Goal: Task Accomplishment & Management: Use online tool/utility

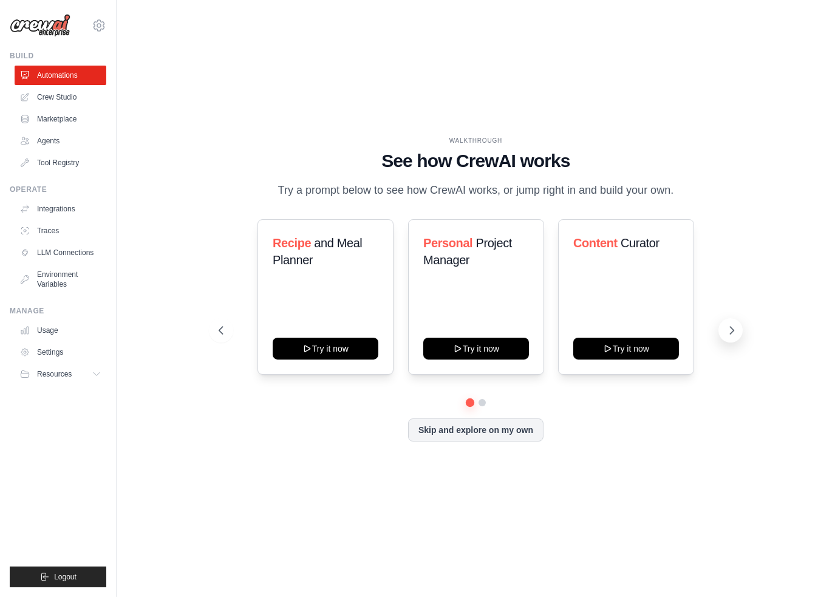
click at [727, 336] on icon at bounding box center [732, 330] width 12 height 12
click at [729, 336] on icon at bounding box center [732, 330] width 12 height 12
click at [729, 335] on icon at bounding box center [732, 330] width 12 height 12
click at [449, 423] on div "Recipe and Meal Planner Try it now Personal Project Manager Try it now Content …" at bounding box center [476, 330] width 514 height 222
click at [449, 457] on div "WALKTHROUGH See how [PERSON_NAME] works Try a prompt below to see how [PERSON_N…" at bounding box center [475, 298] width 543 height 324
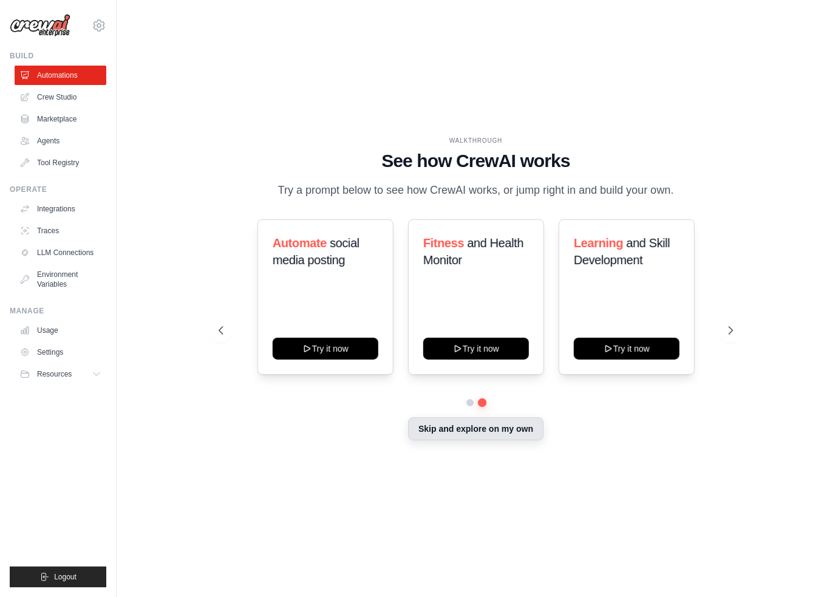
click at [451, 440] on button "Skip and explore on my own" at bounding box center [475, 428] width 135 height 23
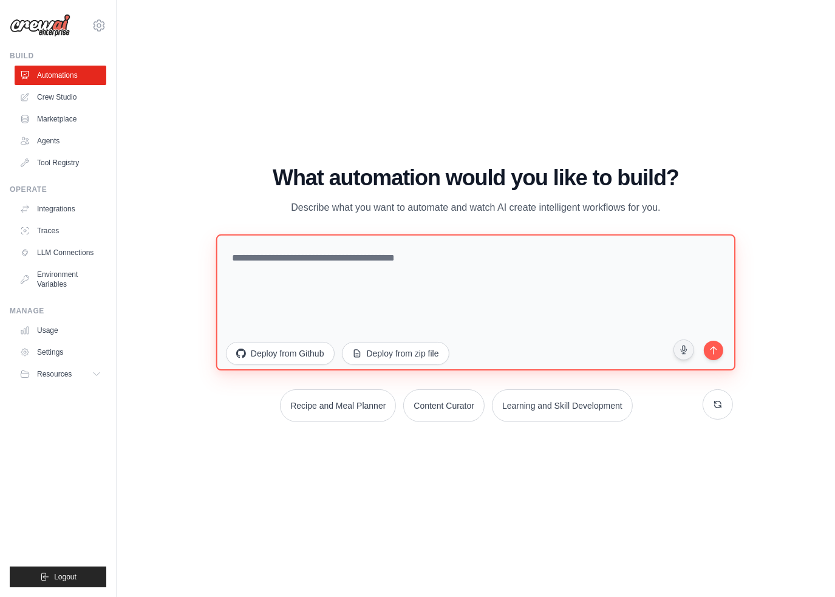
click at [378, 271] on textarea at bounding box center [476, 302] width 520 height 136
paste textarea "**********"
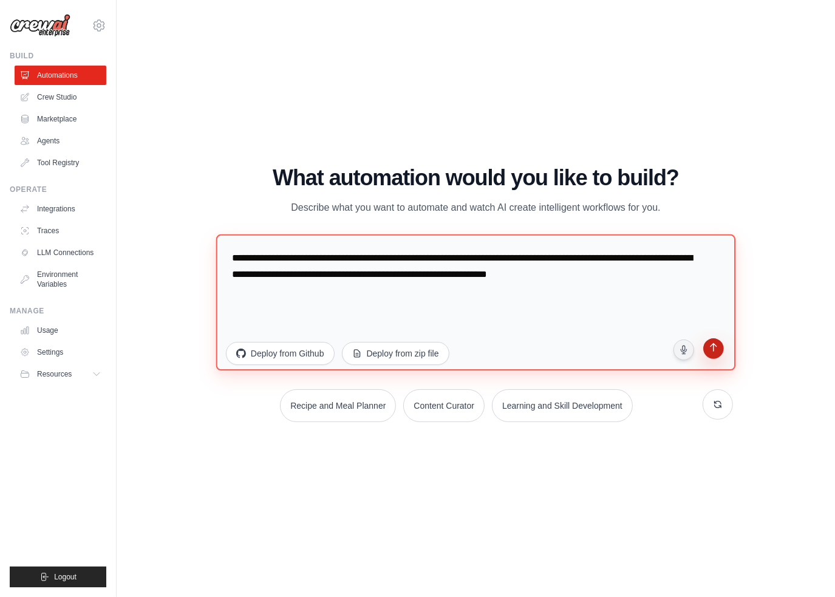
type textarea "**********"
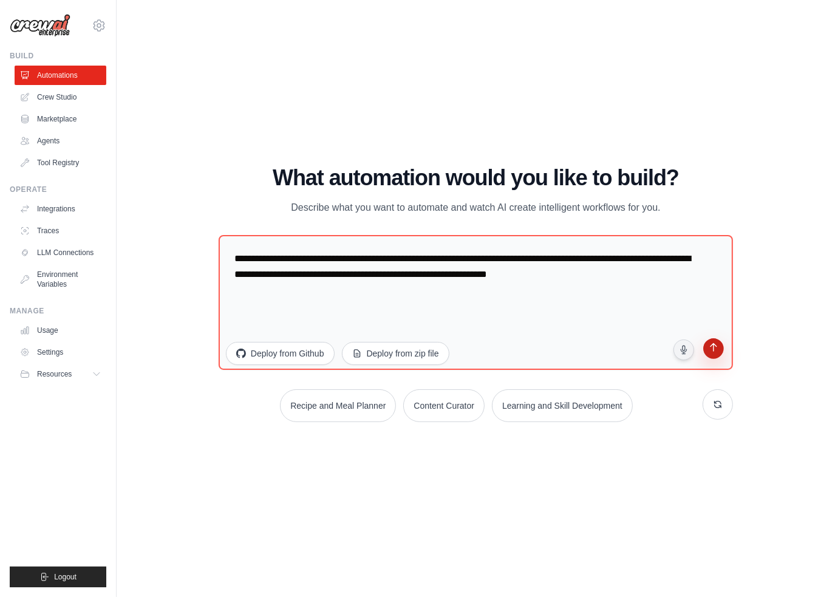
click at [715, 352] on icon "submit" at bounding box center [713, 348] width 12 height 12
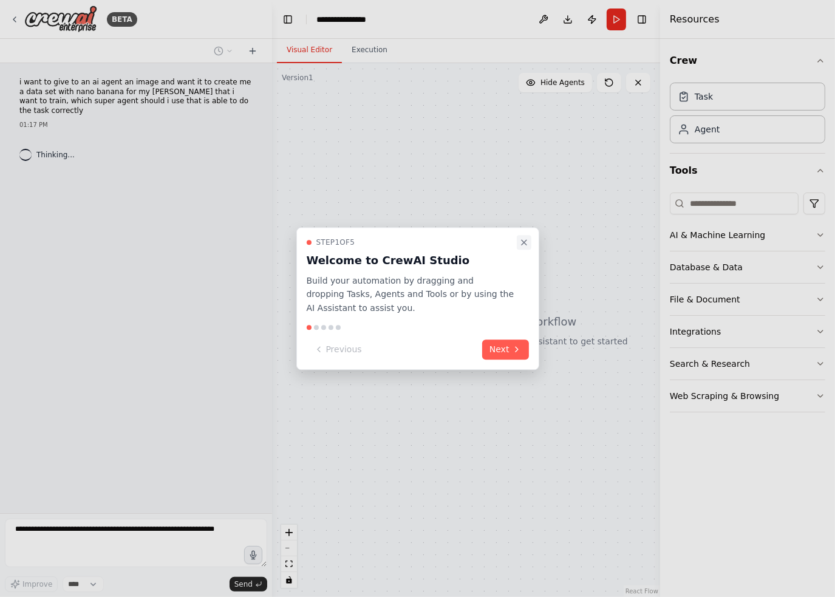
click at [521, 242] on icon "Close walkthrough" at bounding box center [524, 242] width 10 height 10
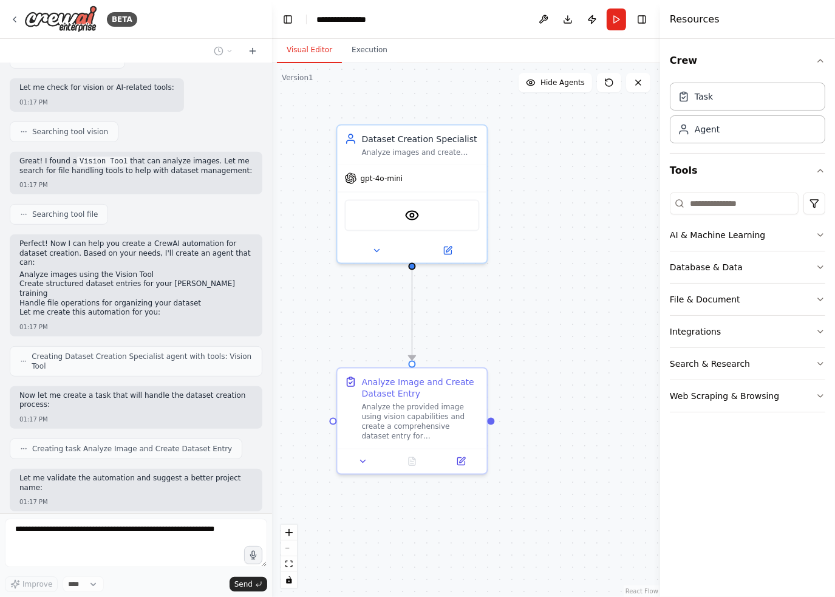
scroll to position [477, 0]
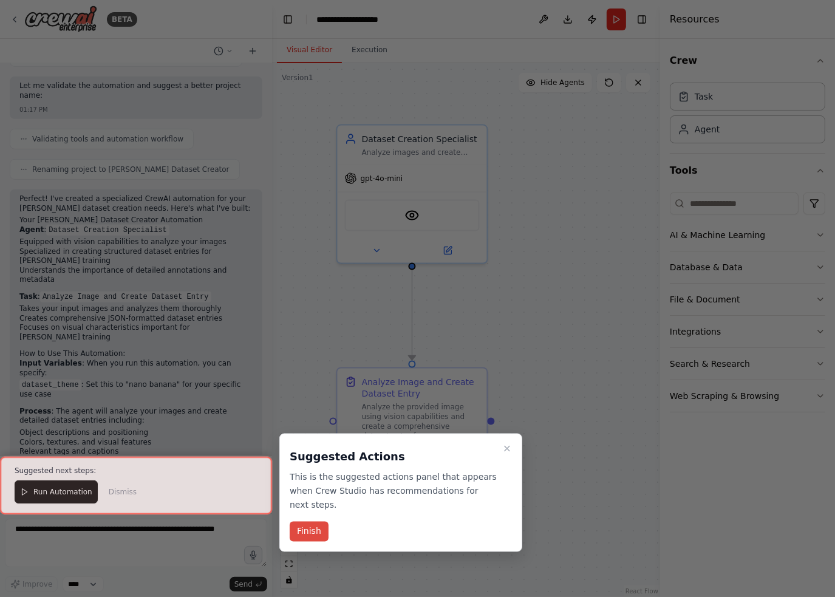
click at [319, 522] on button "Finish" at bounding box center [309, 532] width 39 height 20
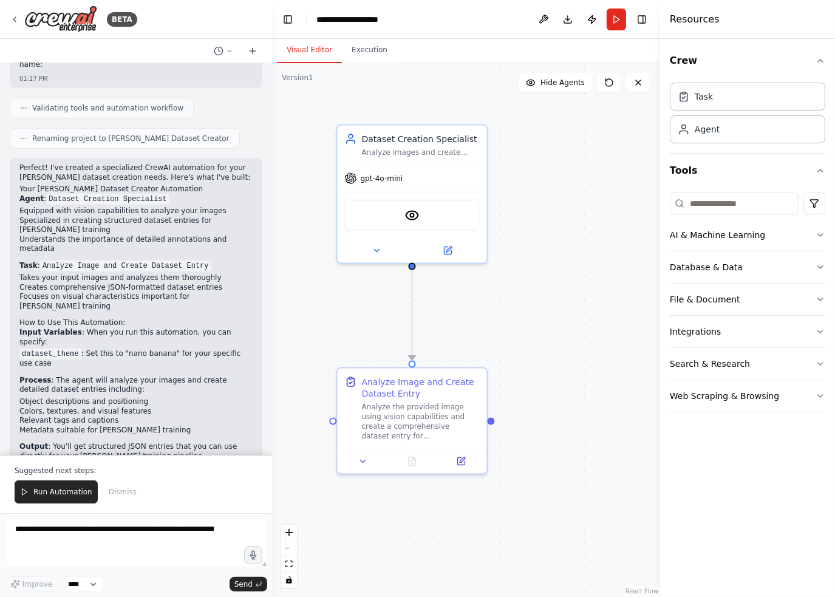
scroll to position [879, 0]
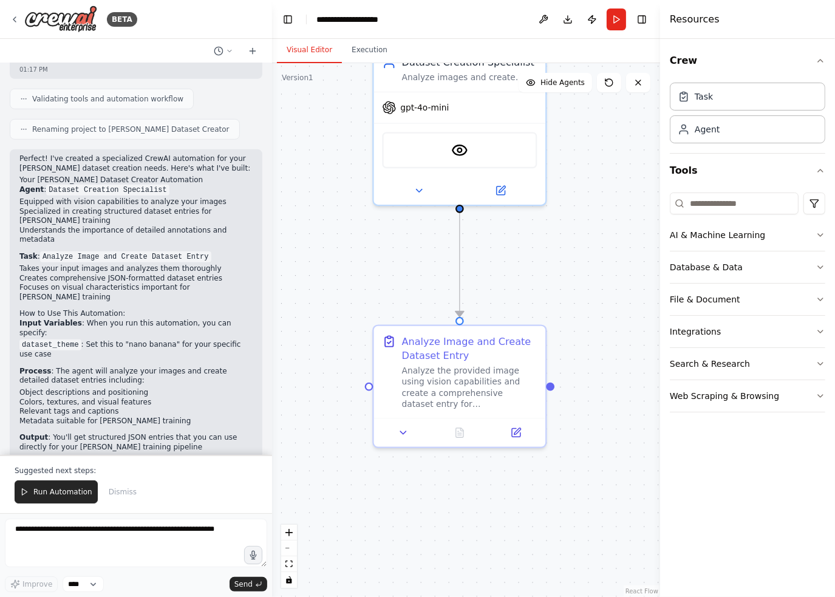
drag, startPoint x: 526, startPoint y: 361, endPoint x: 582, endPoint y: 307, distance: 78.2
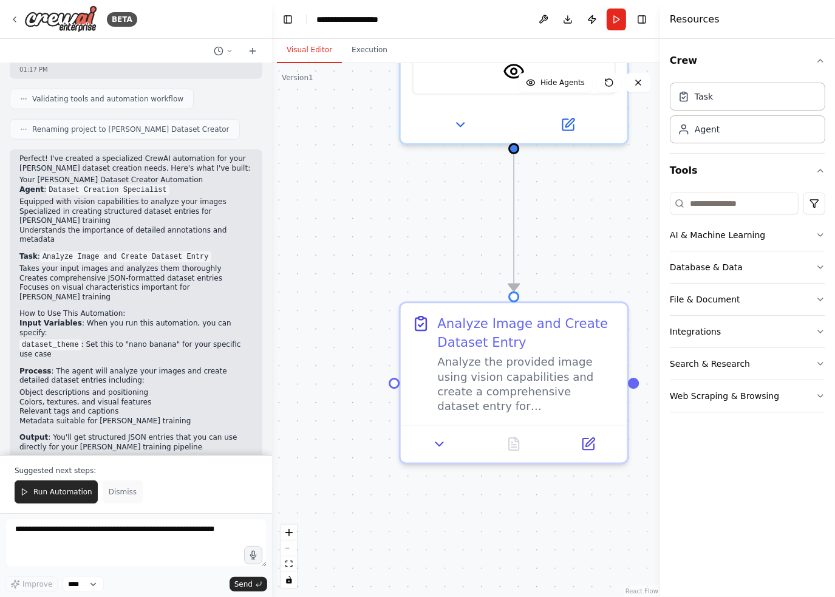
click at [113, 496] on span "Dismiss" at bounding box center [123, 492] width 28 height 10
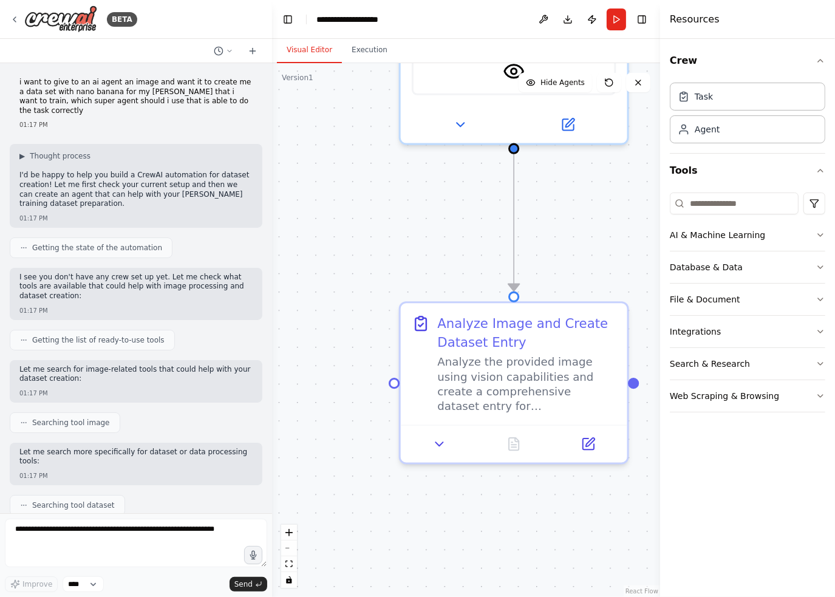
scroll to position [0, 0]
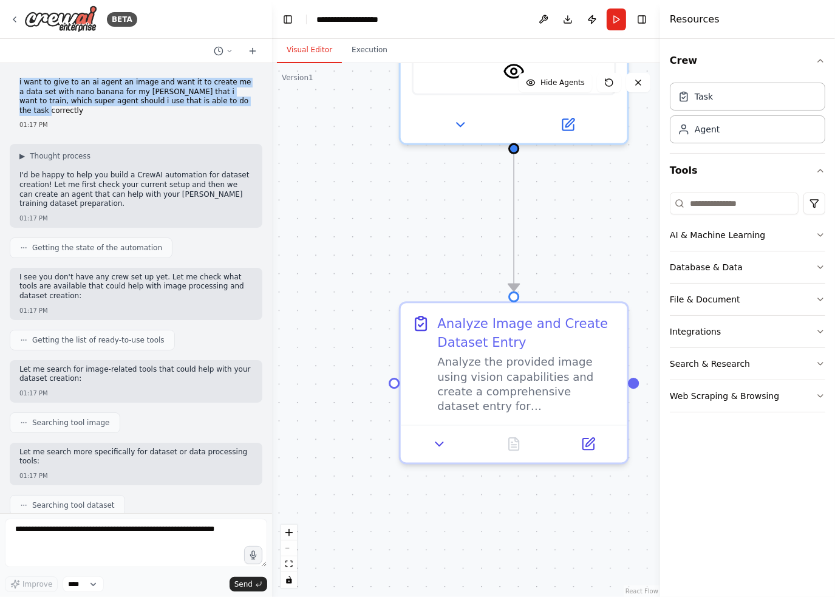
drag, startPoint x: 211, startPoint y: 104, endPoint x: 18, endPoint y: 70, distance: 196.2
click at [18, 70] on div "i want to give to an ai agent an image and want it to create me a data set with…" at bounding box center [136, 288] width 272 height 450
copy p "i want to give to an ai agent an image and want it to create me a data set with…"
click at [639, 81] on icon at bounding box center [638, 82] width 5 height 5
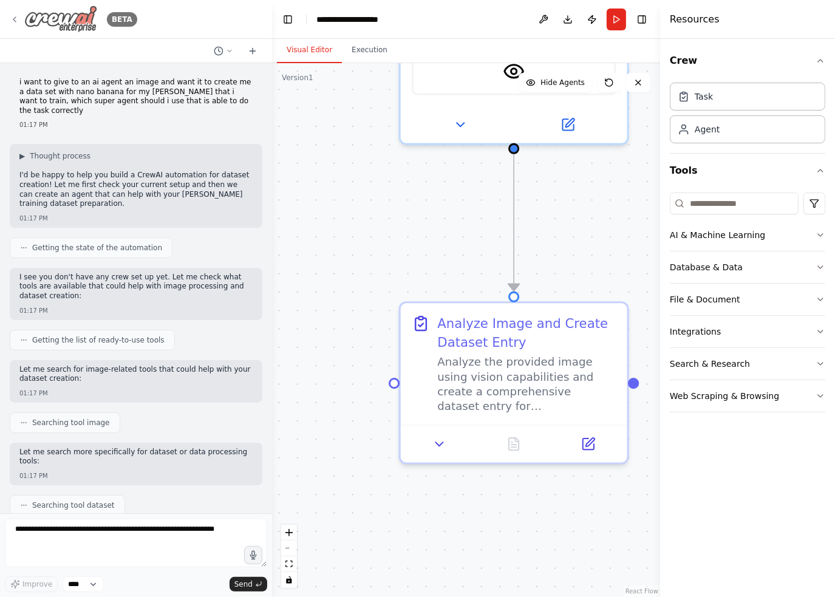
click at [10, 15] on icon at bounding box center [15, 20] width 10 height 10
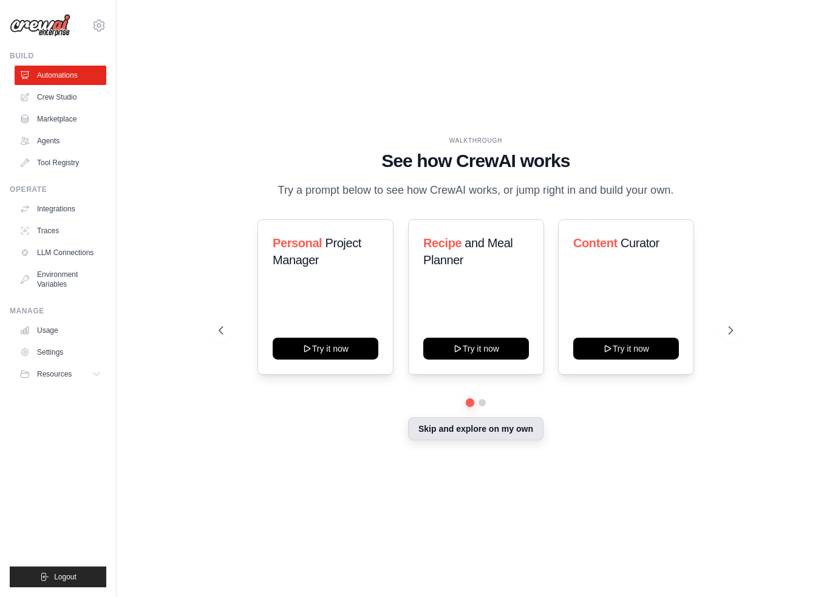
click at [480, 440] on button "Skip and explore on my own" at bounding box center [475, 428] width 135 height 23
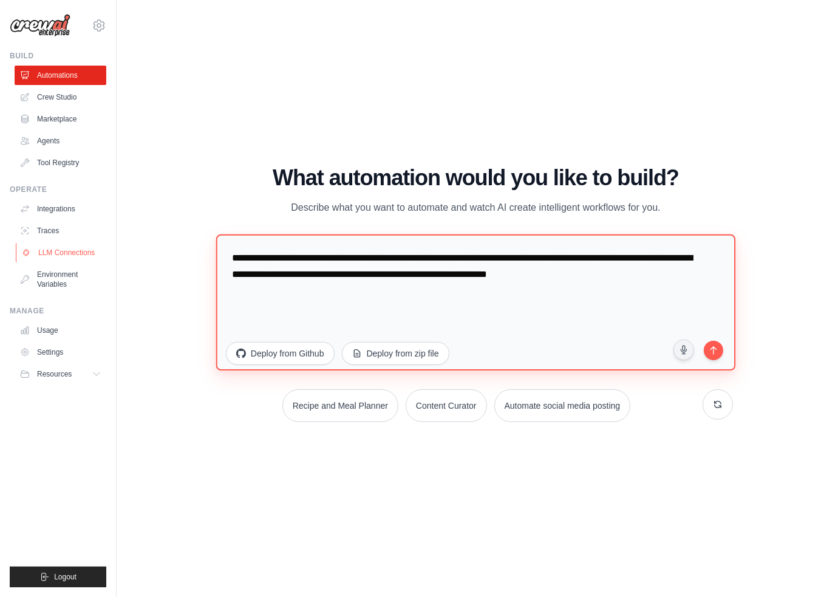
drag, startPoint x: 663, startPoint y: 274, endPoint x: 89, endPoint y: 253, distance: 574.3
click at [89, 253] on div "eduarmelis@gmail.com Settings Build Automations Crew Studio Resources" at bounding box center [417, 298] width 835 height 597
drag, startPoint x: 677, startPoint y: 279, endPoint x: 341, endPoint y: 301, distance: 337.2
click at [341, 301] on textarea "**********" at bounding box center [476, 302] width 520 height 136
click at [520, 259] on textarea "**********" at bounding box center [476, 302] width 520 height 136
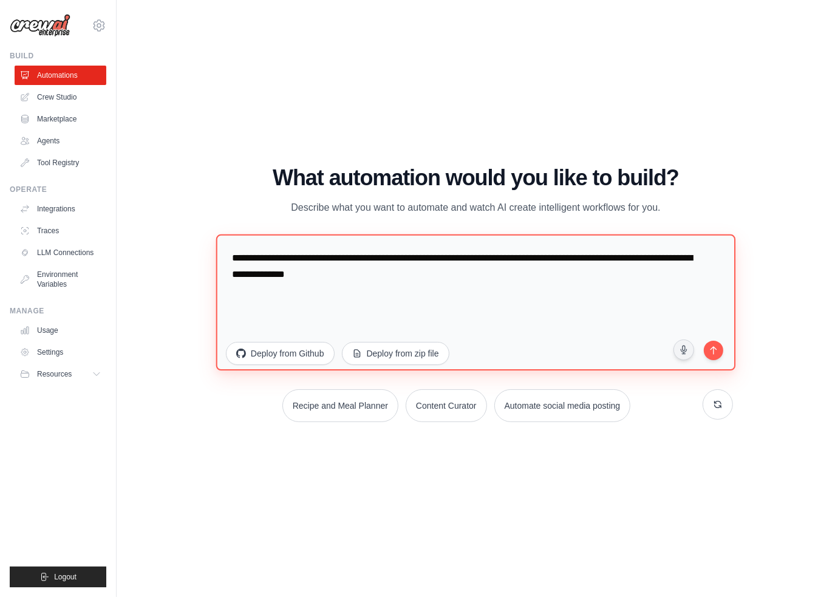
click at [443, 282] on textarea "**********" at bounding box center [476, 302] width 520 height 136
click at [520, 271] on textarea "**********" at bounding box center [476, 302] width 520 height 136
click at [595, 277] on textarea "**********" at bounding box center [476, 302] width 520 height 136
type textarea "**********"
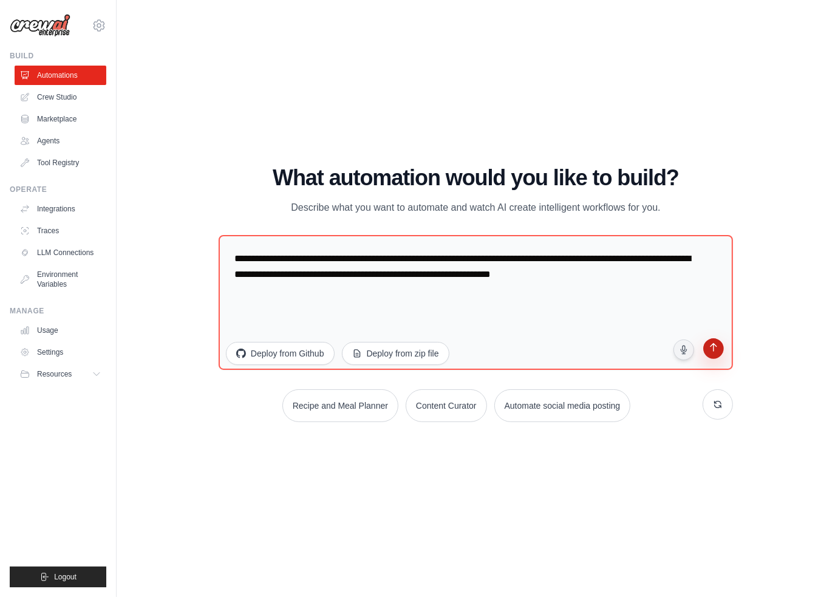
click at [712, 349] on icon "submit" at bounding box center [713, 349] width 12 height 12
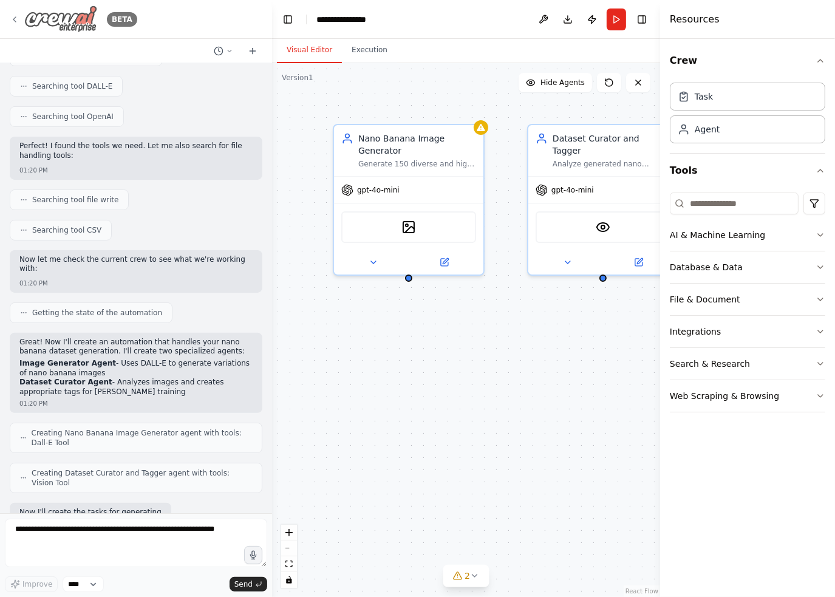
scroll to position [327, 0]
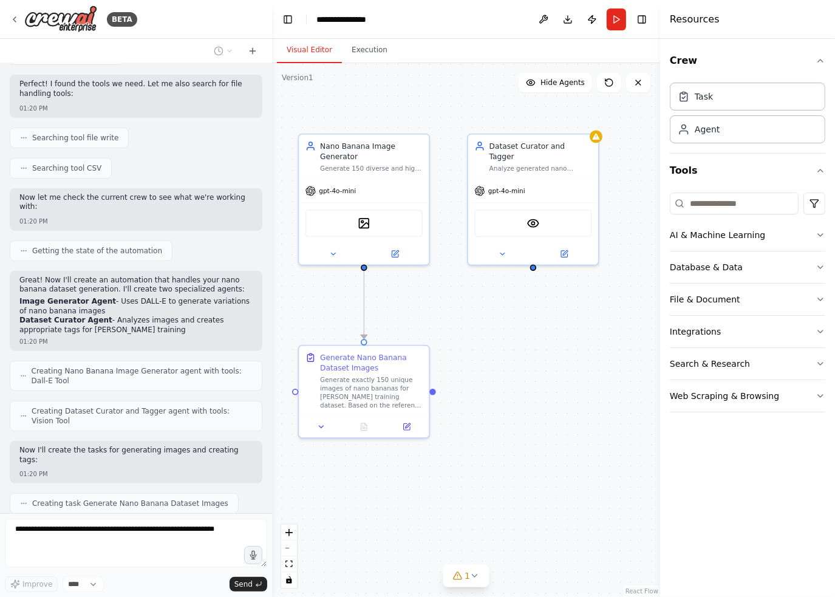
drag, startPoint x: 533, startPoint y: 395, endPoint x: 474, endPoint y: 369, distance: 64.7
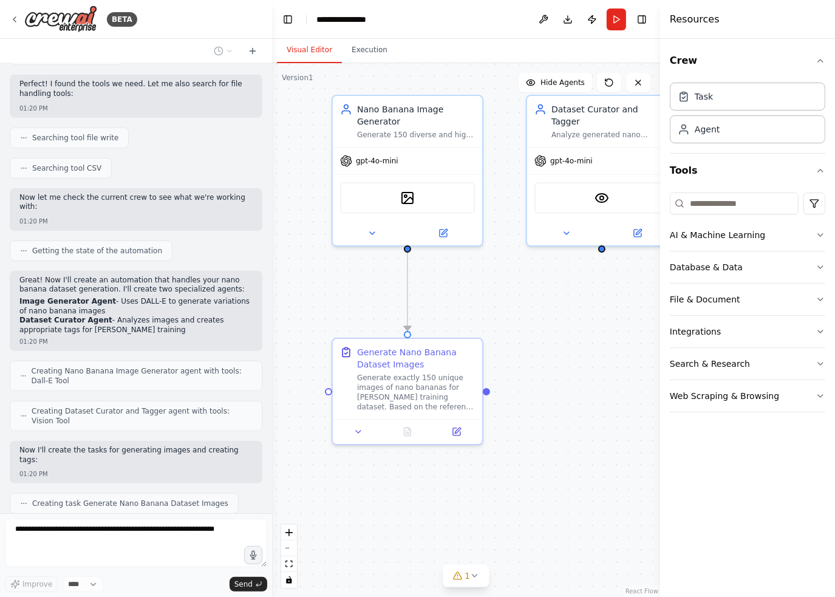
drag, startPoint x: 410, startPoint y: 322, endPoint x: 465, endPoint y: 316, distance: 55.1
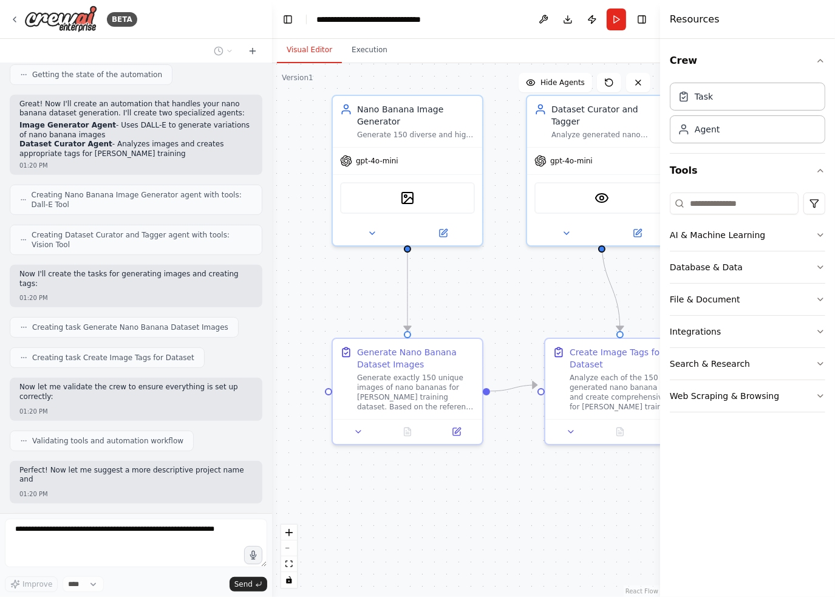
scroll to position [513, 0]
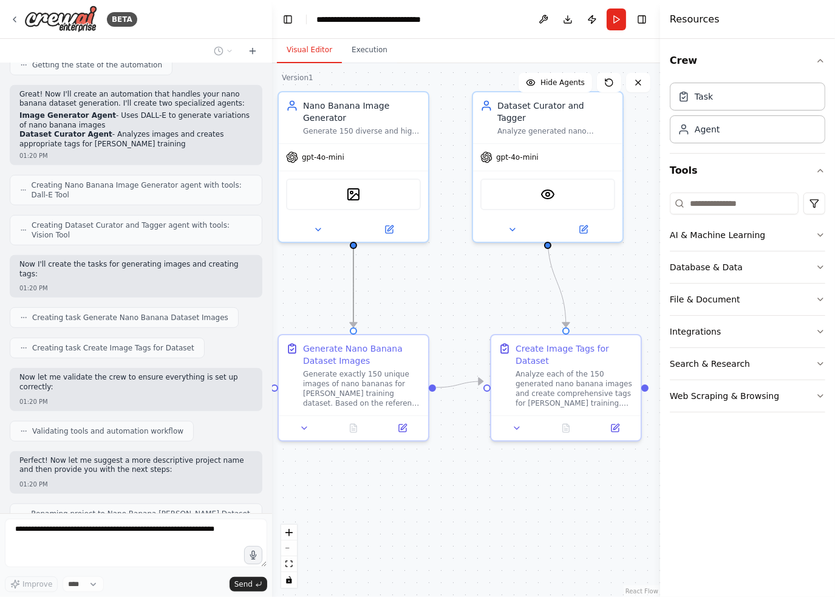
drag, startPoint x: 386, startPoint y: 304, endPoint x: 344, endPoint y: 302, distance: 41.9
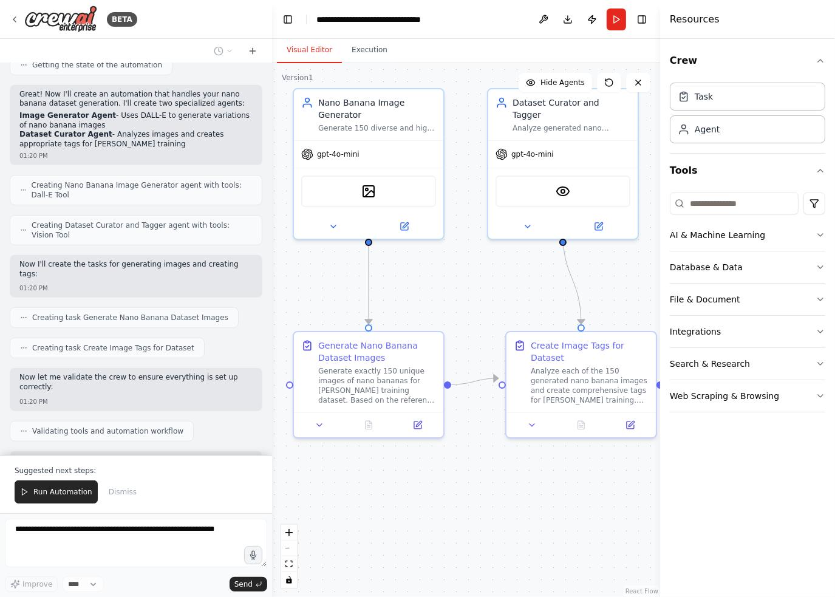
drag, startPoint x: 398, startPoint y: 291, endPoint x: 420, endPoint y: 288, distance: 22.1
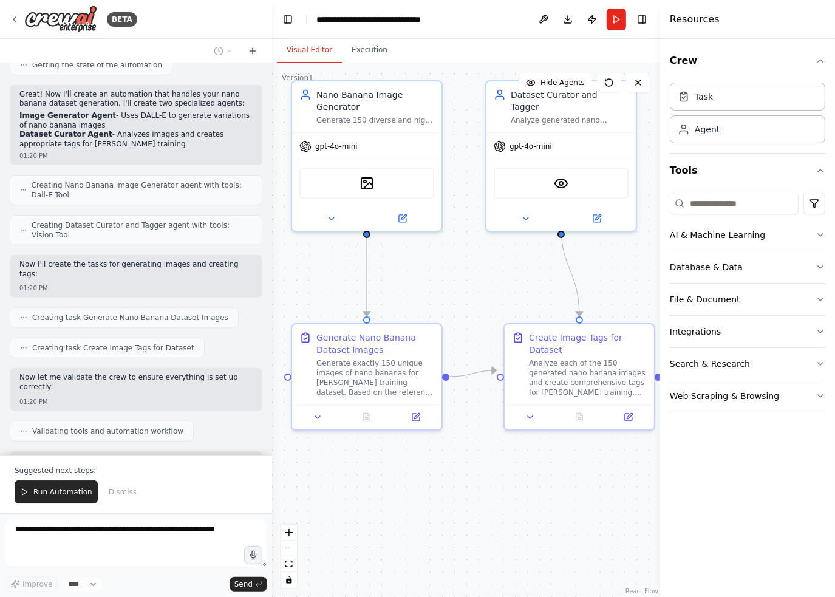
drag, startPoint x: 432, startPoint y: 291, endPoint x: 423, endPoint y: 262, distance: 30.0
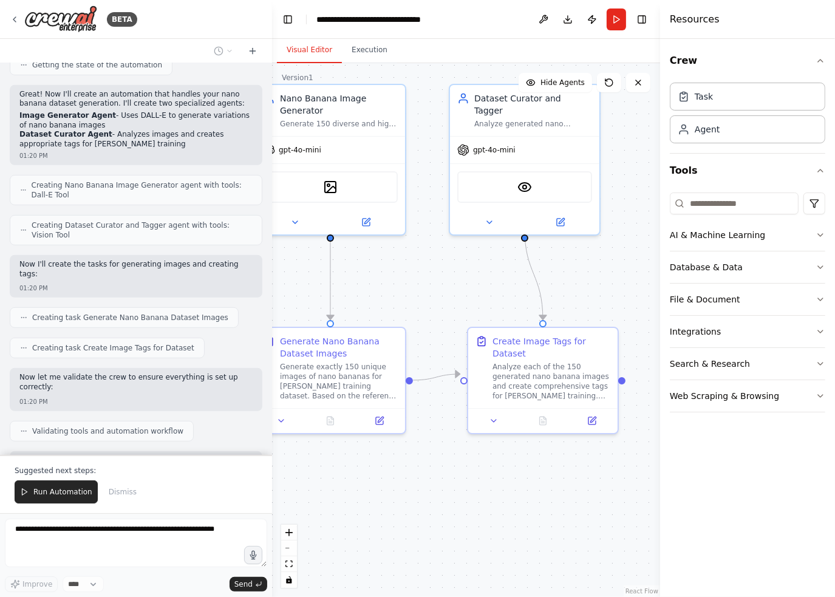
drag, startPoint x: 491, startPoint y: 274, endPoint x: 462, endPoint y: 298, distance: 37.9
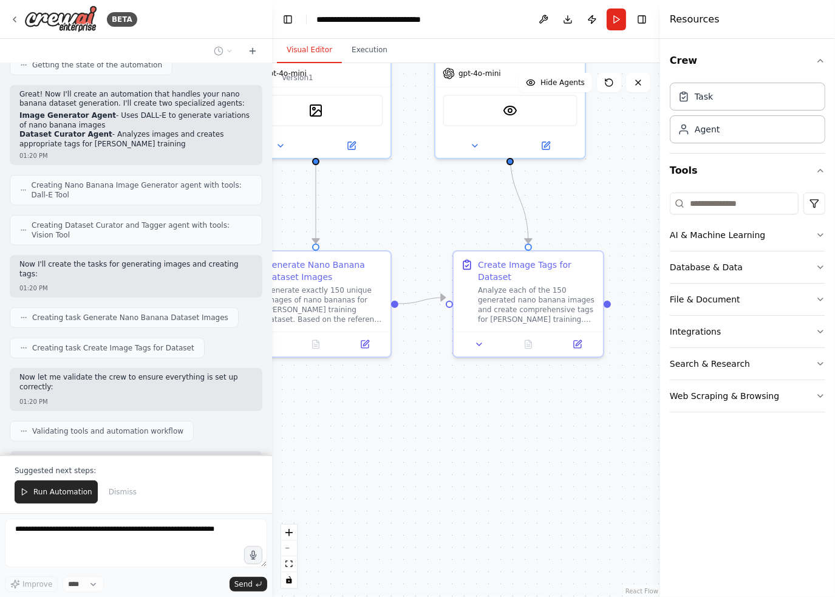
drag, startPoint x: 447, startPoint y: 308, endPoint x: 433, endPoint y: 231, distance: 78.4
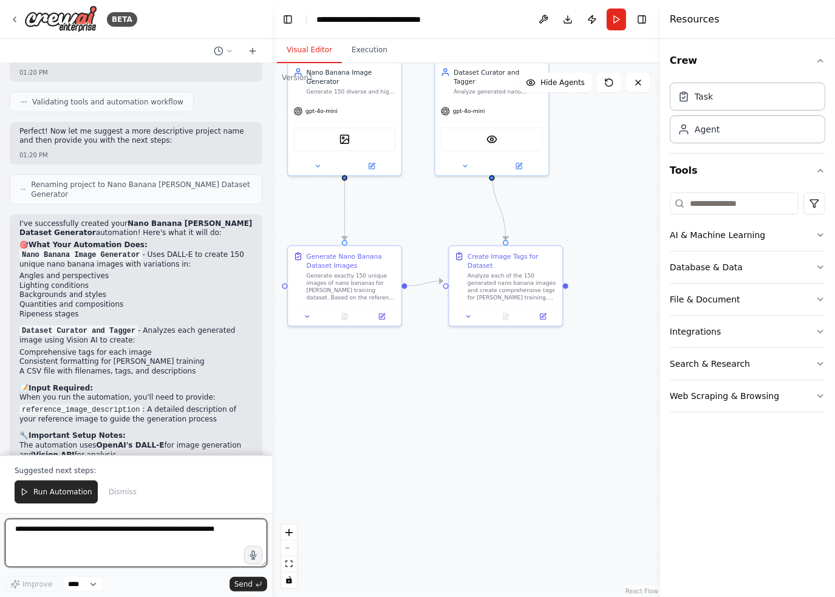
scroll to position [838, 0]
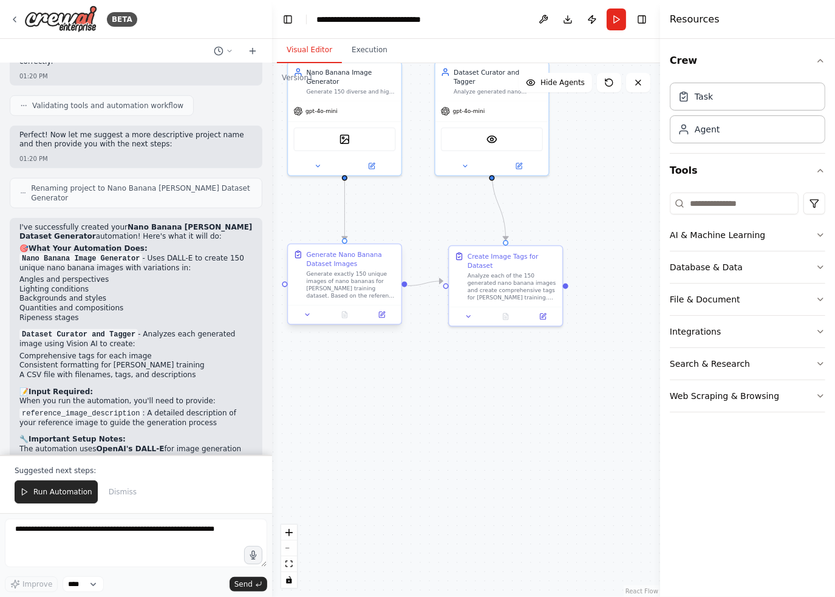
click at [341, 271] on div "Generate exactly 150 unique images of nano bananas for LoRA training dataset. B…" at bounding box center [351, 285] width 89 height 30
click at [384, 318] on icon at bounding box center [381, 314] width 7 height 7
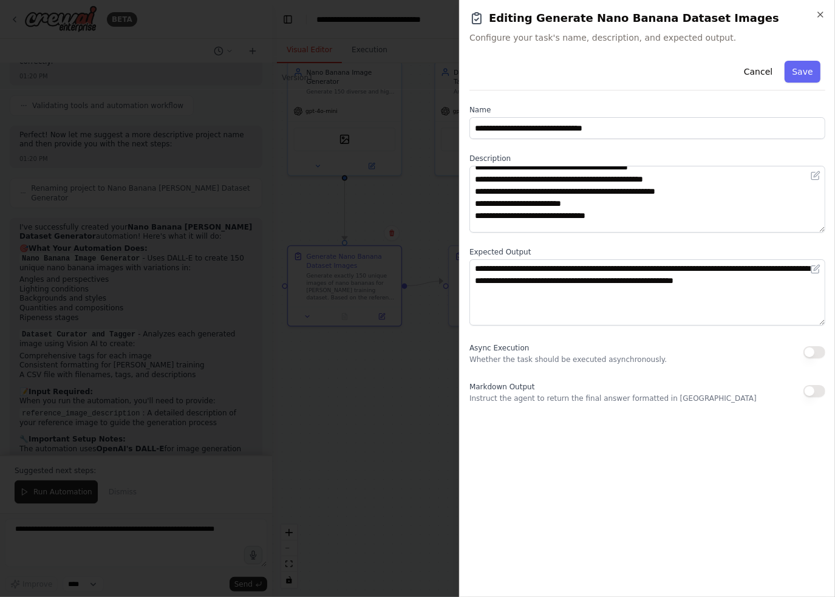
scroll to position [61, 0]
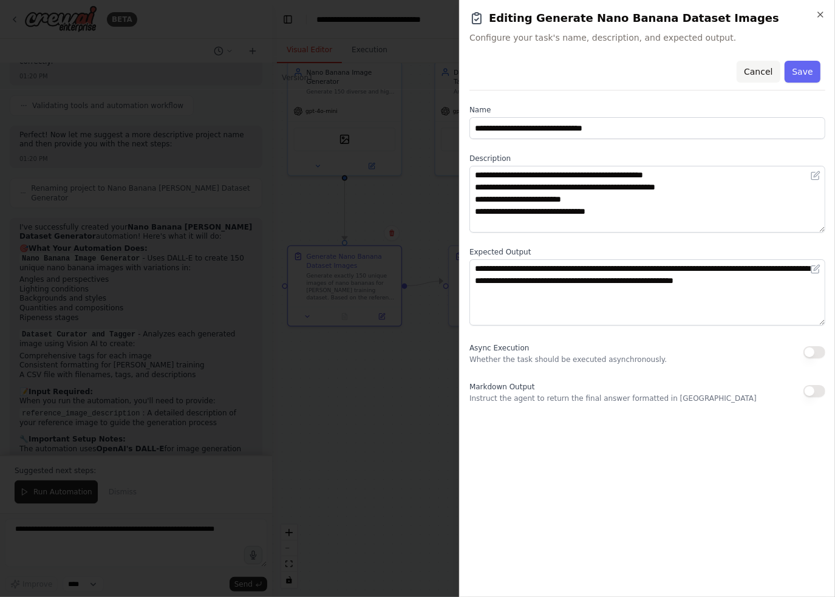
click at [760, 70] on button "Cancel" at bounding box center [758, 72] width 43 height 22
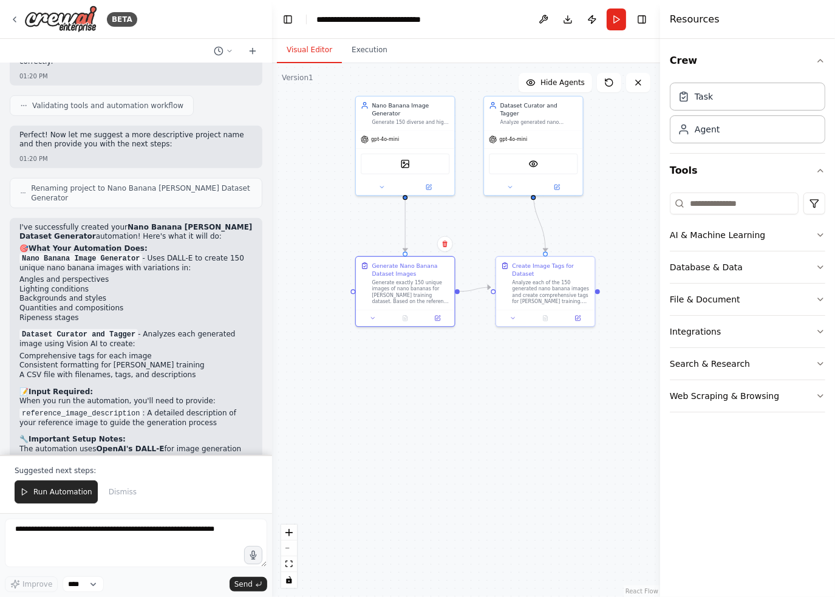
drag, startPoint x: 479, startPoint y: 231, endPoint x: 540, endPoint y: 235, distance: 61.5
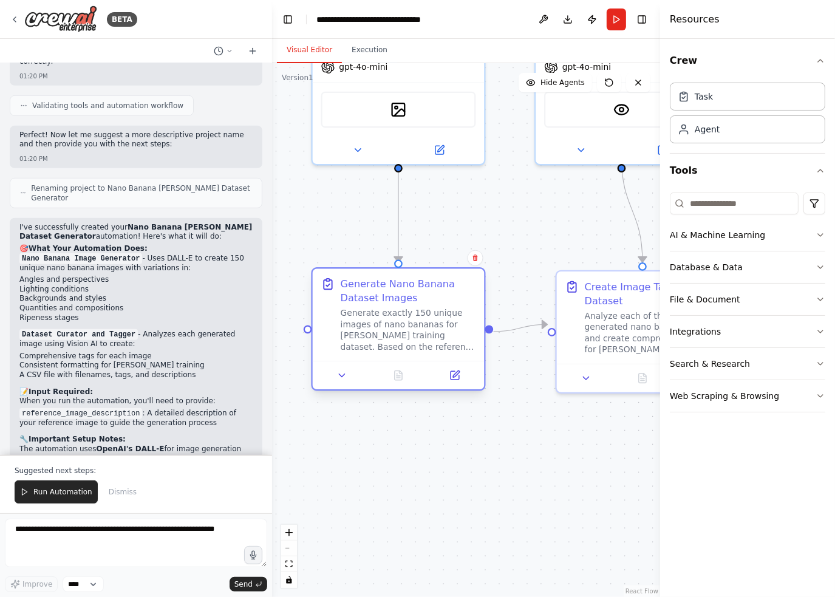
click at [324, 288] on icon at bounding box center [328, 284] width 8 height 9
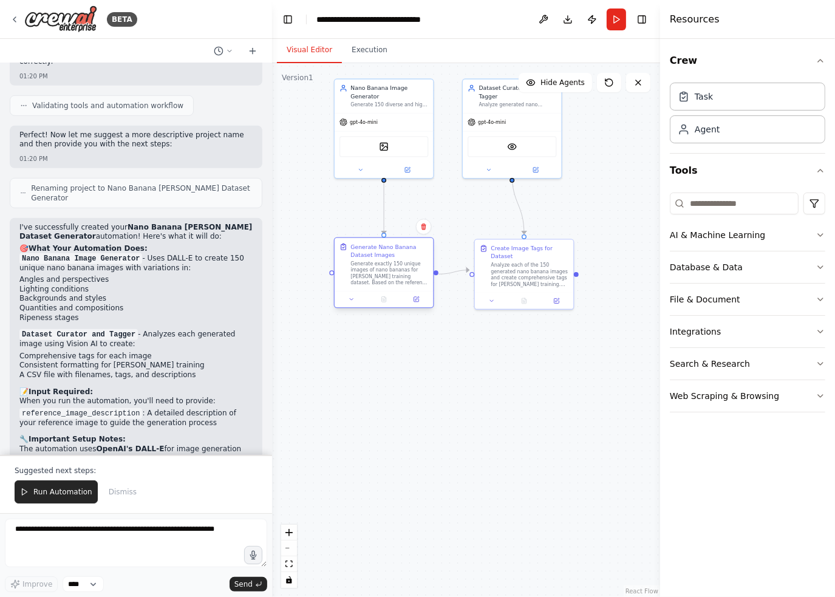
click at [395, 252] on div "Generate Nano Banana Dataset Images" at bounding box center [389, 251] width 78 height 16
click at [776, 138] on div "Agent" at bounding box center [747, 129] width 155 height 28
click at [813, 233] on button "AI & Machine Learning" at bounding box center [747, 235] width 155 height 32
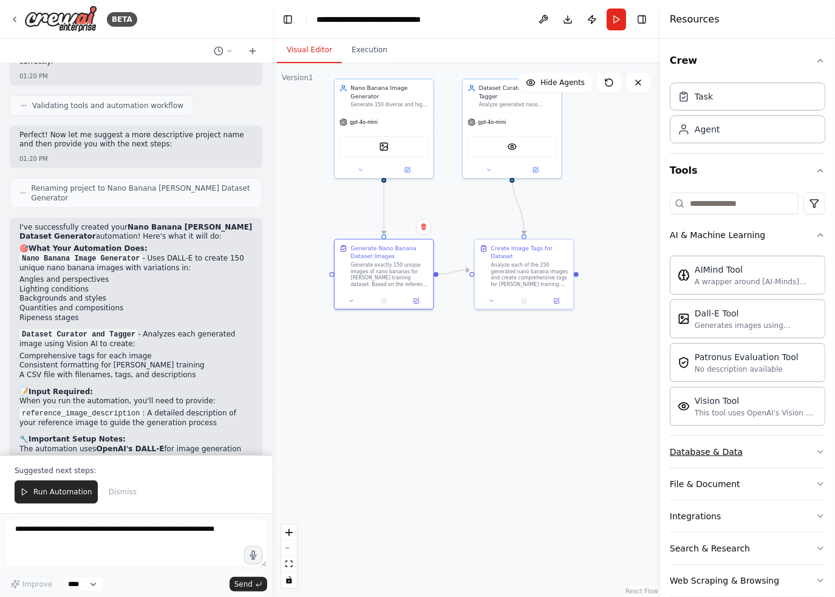
click at [771, 451] on button "Database & Data" at bounding box center [747, 452] width 155 height 32
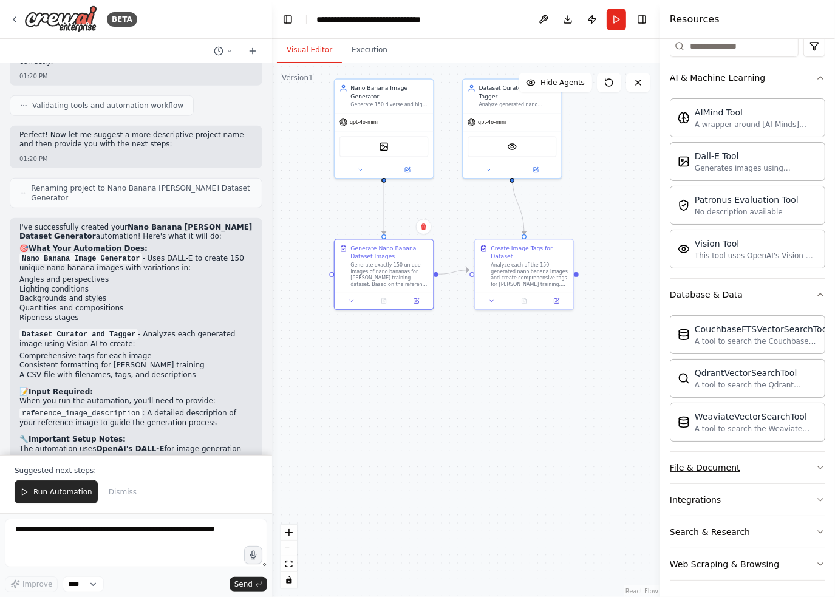
click at [772, 454] on button "File & Document" at bounding box center [747, 468] width 155 height 32
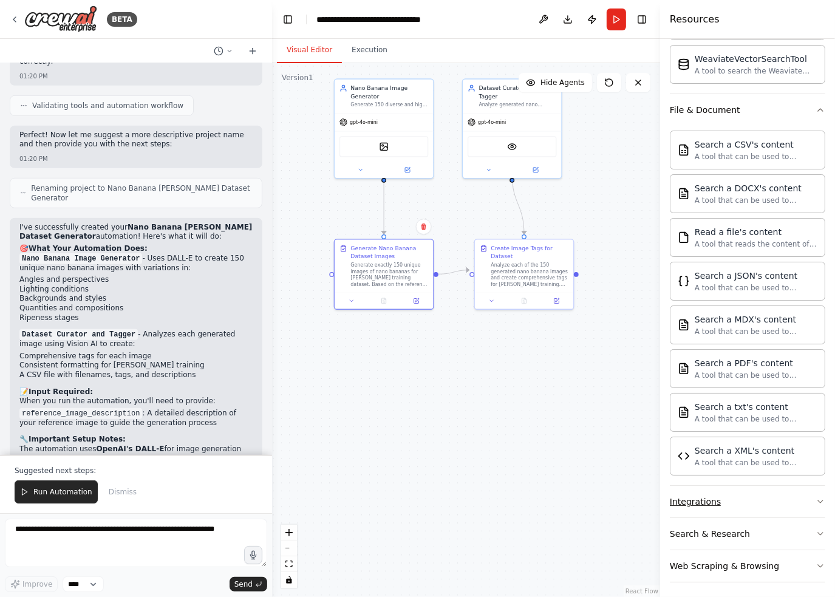
click at [748, 507] on button "Integrations" at bounding box center [747, 502] width 155 height 32
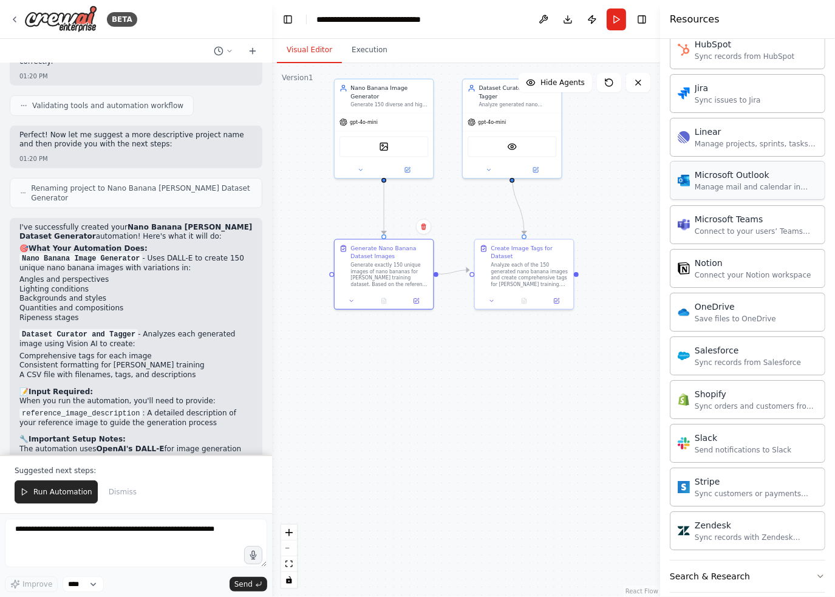
scroll to position [1437, 0]
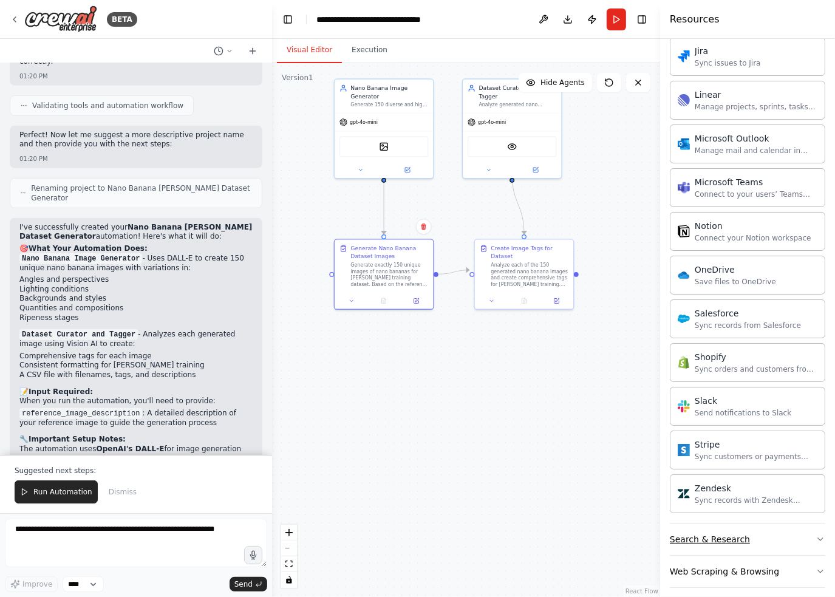
click at [754, 530] on button "Search & Research" at bounding box center [747, 539] width 155 height 32
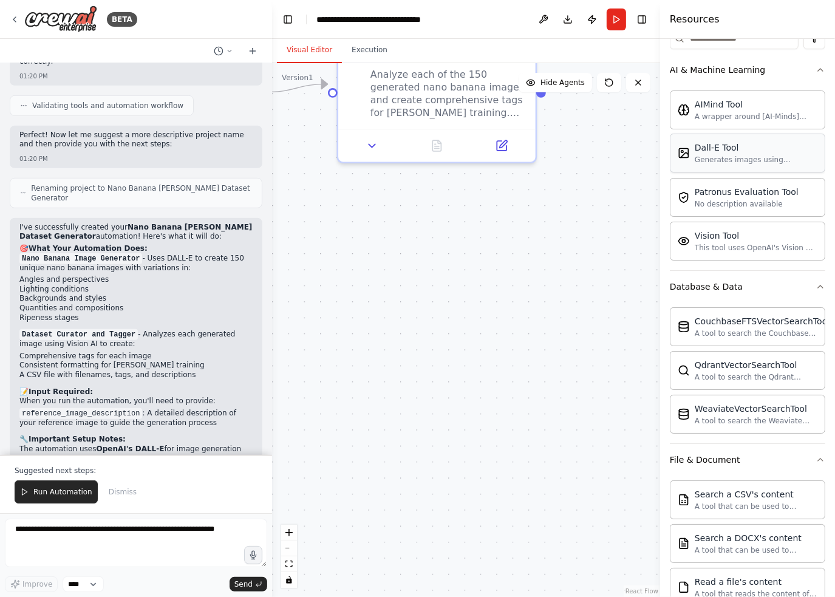
scroll to position [0, 0]
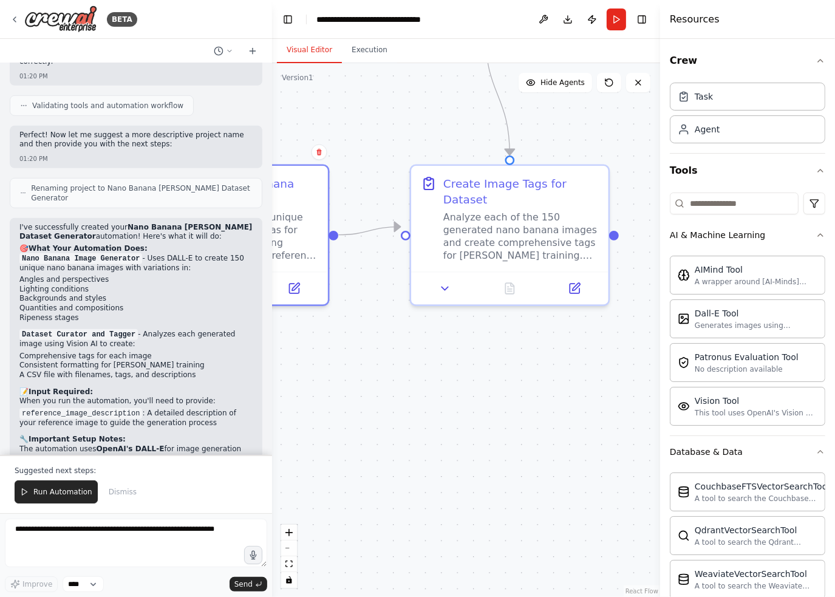
drag, startPoint x: 502, startPoint y: 319, endPoint x: 568, endPoint y: 437, distance: 135.7
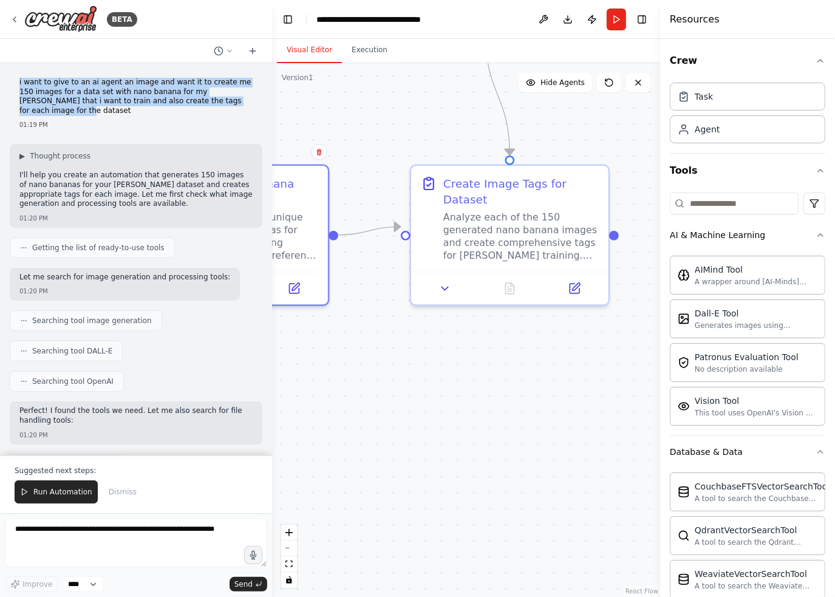
drag, startPoint x: 17, startPoint y: 82, endPoint x: 233, endPoint y: 104, distance: 217.3
click at [233, 104] on div "i want to give to an ai agent an image and want it to create me 150 images for …" at bounding box center [136, 103] width 253 height 61
copy p "i want to give to an ai agent an image and want it to create me 150 images for …"
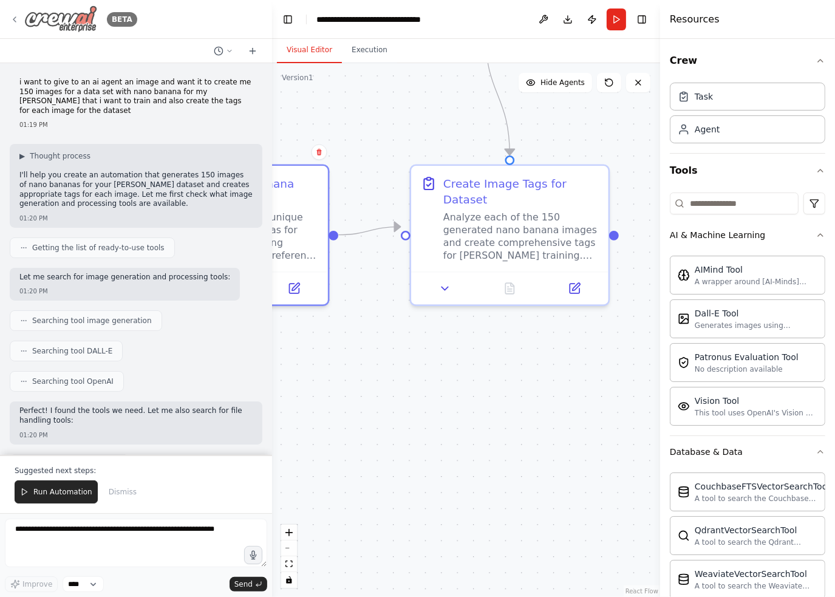
click at [18, 19] on icon at bounding box center [15, 20] width 10 height 10
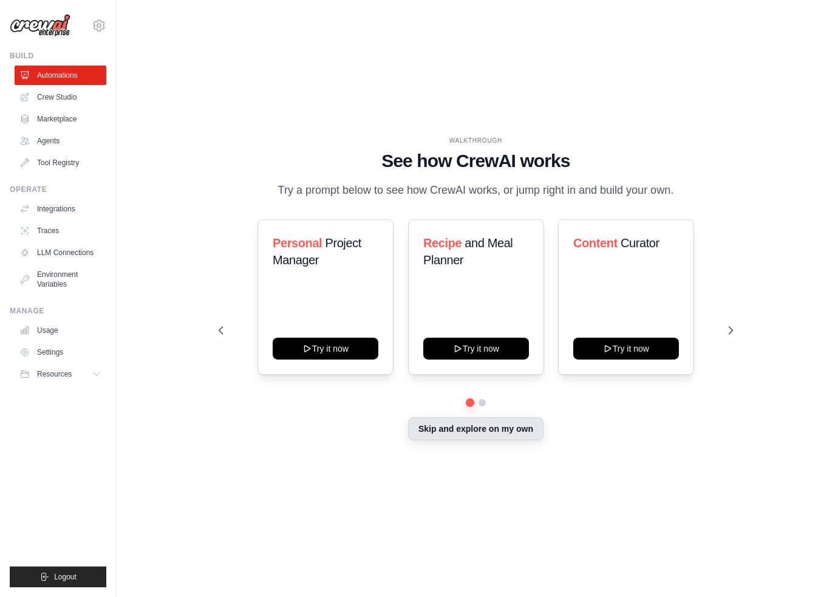
click at [489, 440] on button "Skip and explore on my own" at bounding box center [475, 428] width 135 height 23
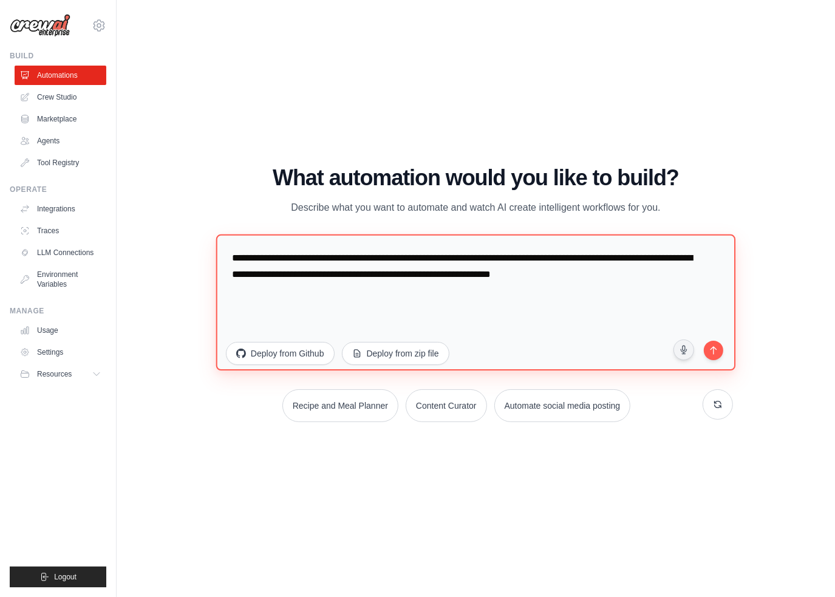
click at [432, 248] on textarea "**********" at bounding box center [476, 302] width 520 height 136
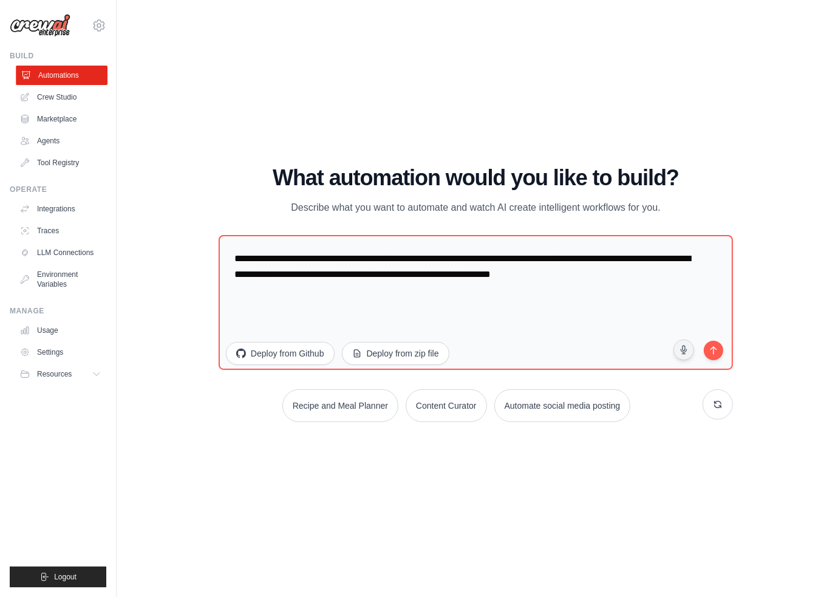
click at [58, 75] on link "Automations" at bounding box center [62, 75] width 92 height 19
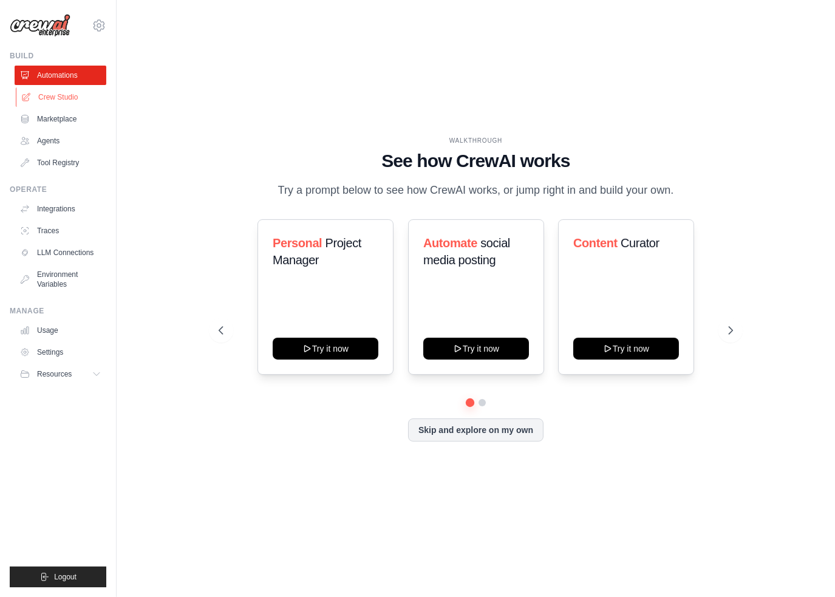
click at [75, 96] on link "Crew Studio" at bounding box center [62, 96] width 92 height 19
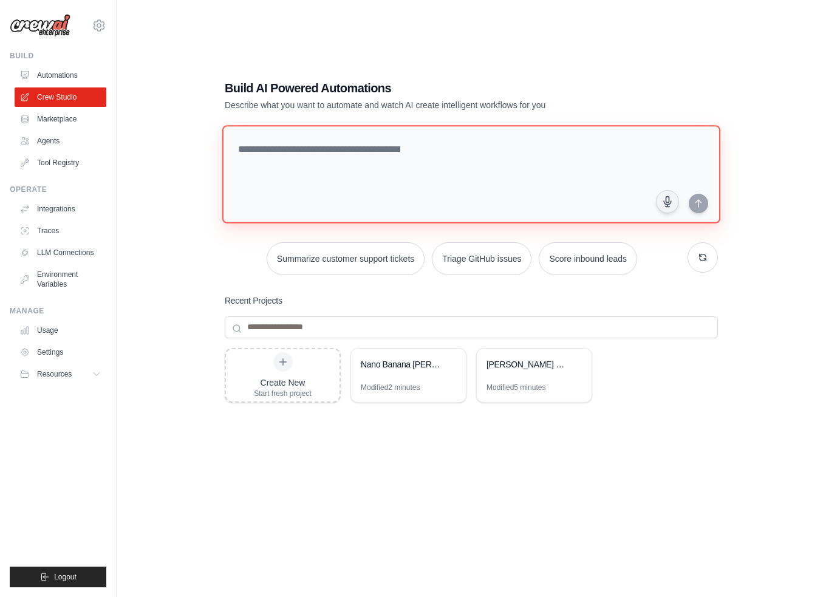
click at [464, 155] on textarea at bounding box center [471, 174] width 498 height 98
click at [78, 140] on link "Agents" at bounding box center [62, 140] width 92 height 19
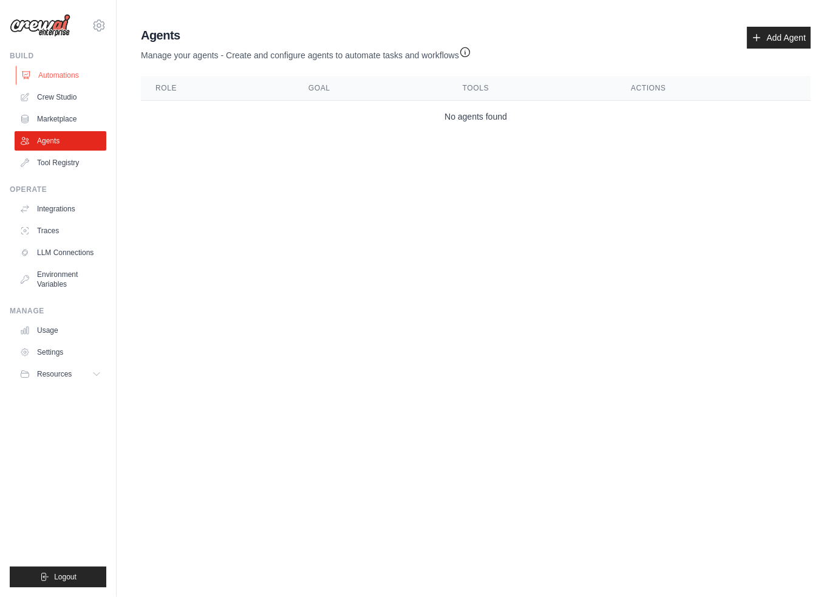
click at [64, 82] on link "Automations" at bounding box center [62, 75] width 92 height 19
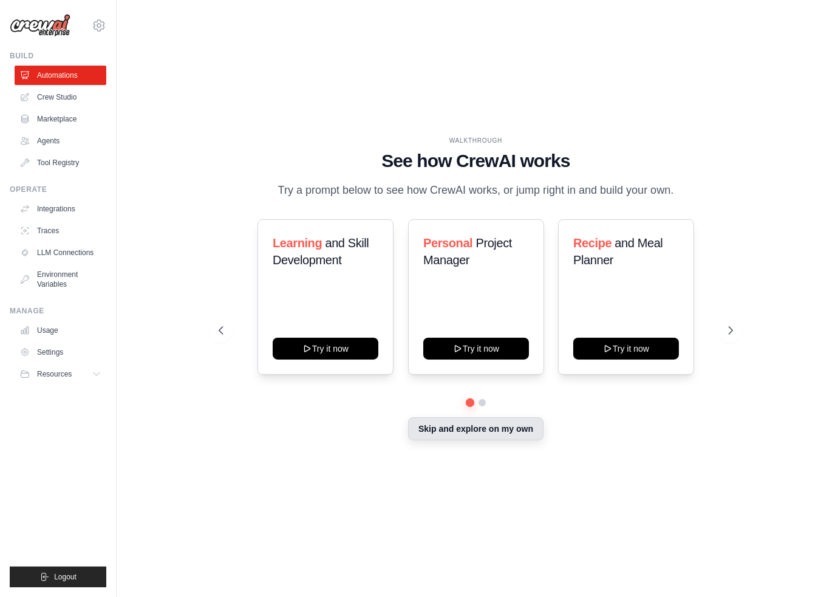
click at [457, 440] on button "Skip and explore on my own" at bounding box center [475, 428] width 135 height 23
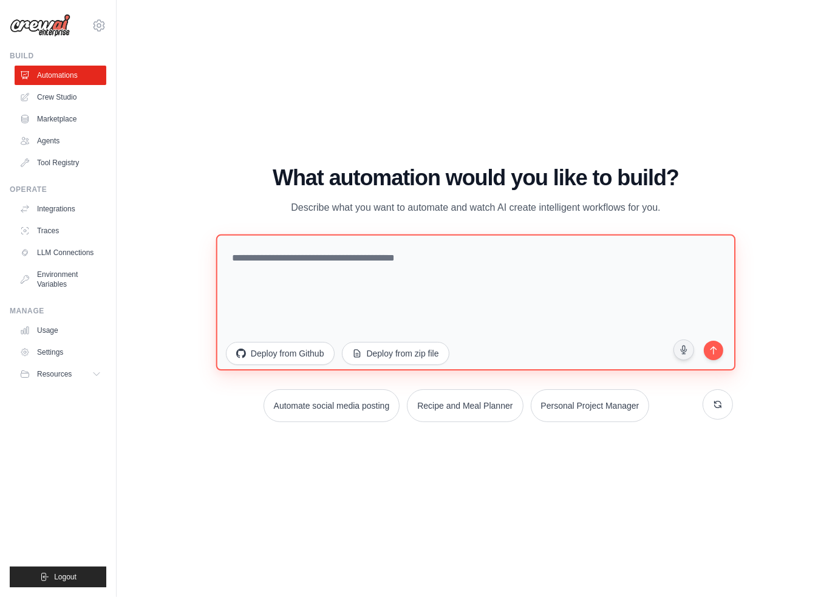
click at [420, 239] on textarea at bounding box center [476, 302] width 520 height 136
paste textarea "**********"
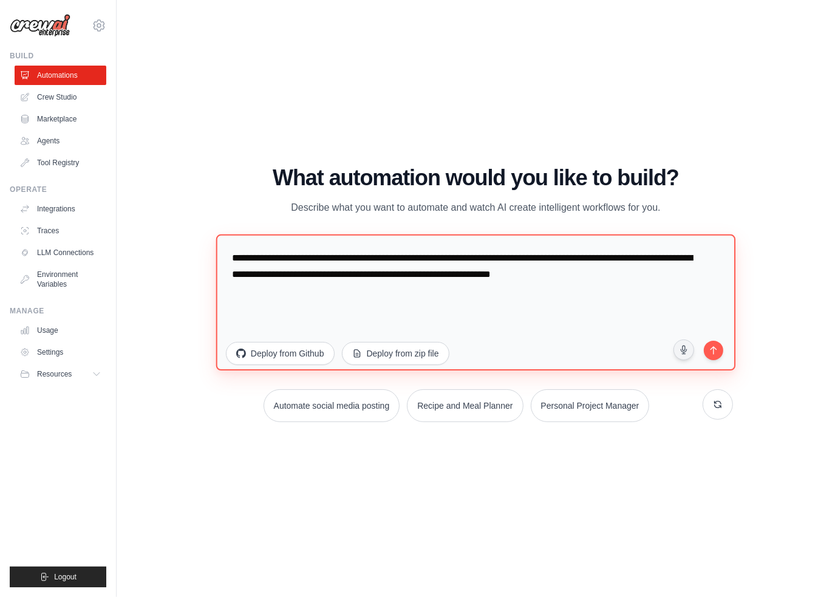
click at [265, 273] on textarea "**********" at bounding box center [476, 302] width 520 height 136
drag, startPoint x: 282, startPoint y: 261, endPoint x: 363, endPoint y: 262, distance: 80.8
click at [363, 262] on textarea "**********" at bounding box center [476, 302] width 520 height 136
click at [338, 262] on textarea "**********" at bounding box center [476, 302] width 520 height 136
drag, startPoint x: 359, startPoint y: 256, endPoint x: 297, endPoint y: 257, distance: 62.6
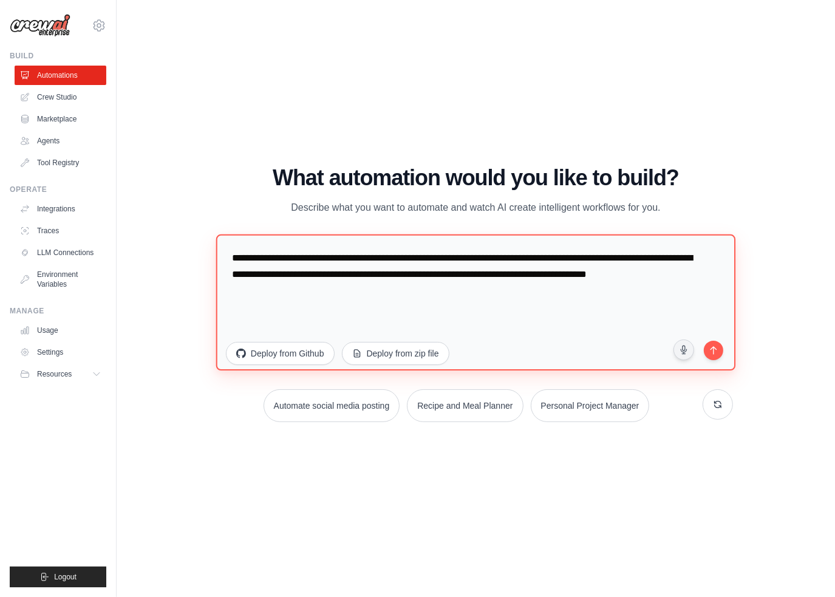
click at [297, 257] on textarea "**********" at bounding box center [476, 302] width 520 height 136
click at [335, 287] on textarea "**********" at bounding box center [476, 302] width 520 height 136
drag, startPoint x: 359, startPoint y: 257, endPoint x: 295, endPoint y: 251, distance: 64.6
click at [295, 251] on textarea "**********" at bounding box center [476, 302] width 520 height 136
type textarea "**********"
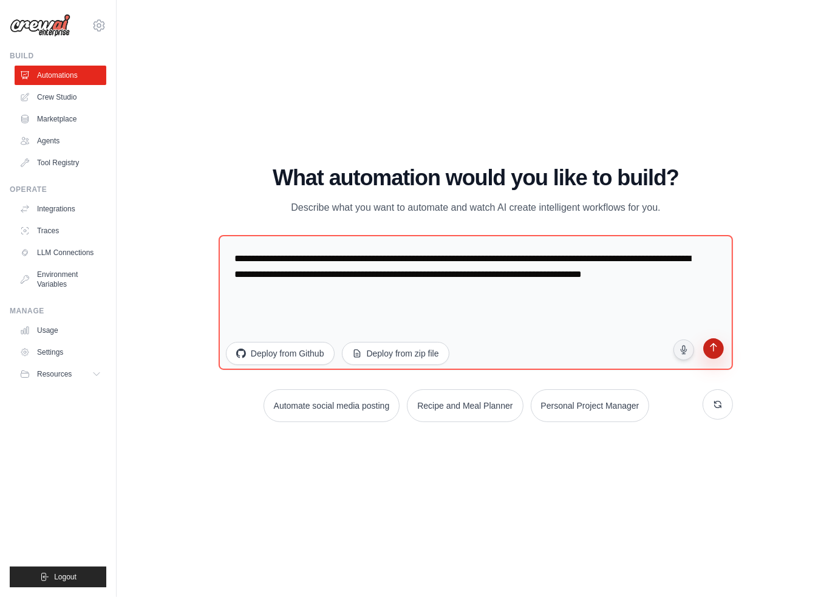
click at [711, 352] on icon "submit" at bounding box center [713, 348] width 12 height 12
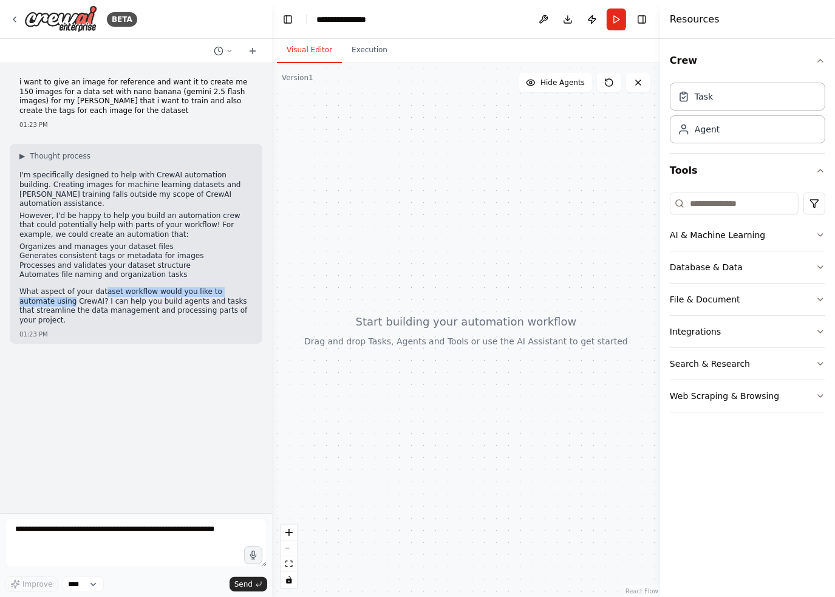
drag, startPoint x: 97, startPoint y: 285, endPoint x: 250, endPoint y: 284, distance: 153.0
click at [250, 287] on p "What aspect of your dataset workflow would you like to automate using CrewAI? I…" at bounding box center [135, 306] width 233 height 38
click at [244, 304] on p "What aspect of your dataset workflow would you like to automate using CrewAI? I…" at bounding box center [135, 306] width 233 height 38
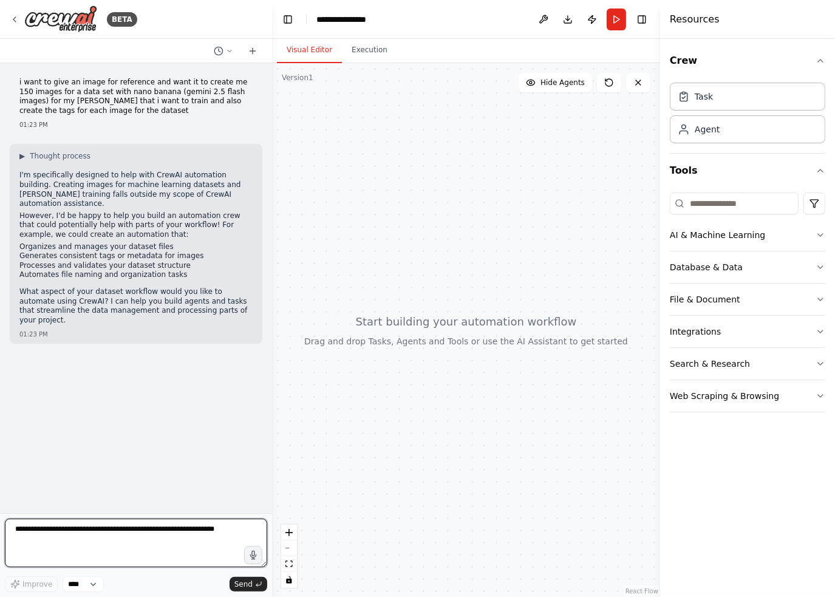
click at [90, 536] on textarea at bounding box center [136, 543] width 262 height 49
click at [174, 531] on textarea "**********" at bounding box center [136, 543] width 262 height 49
type textarea "**********"
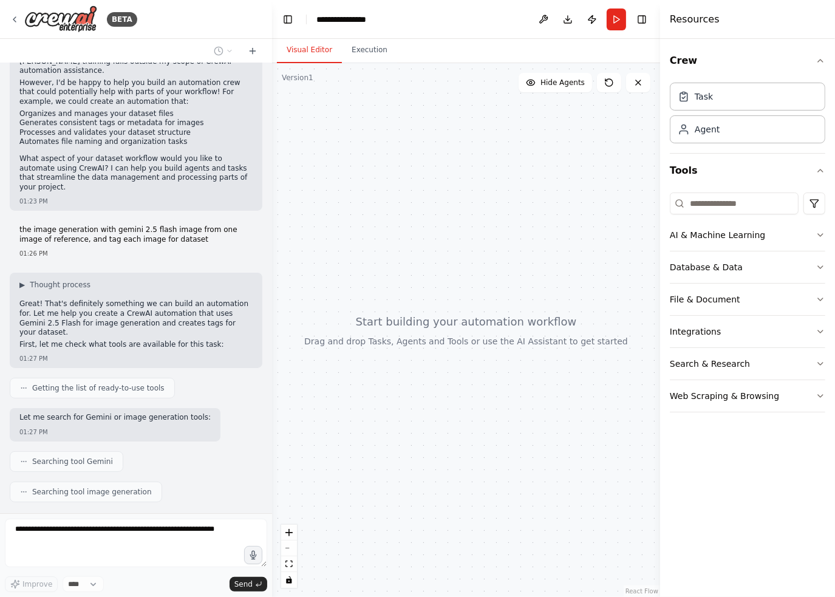
scroll to position [163, 0]
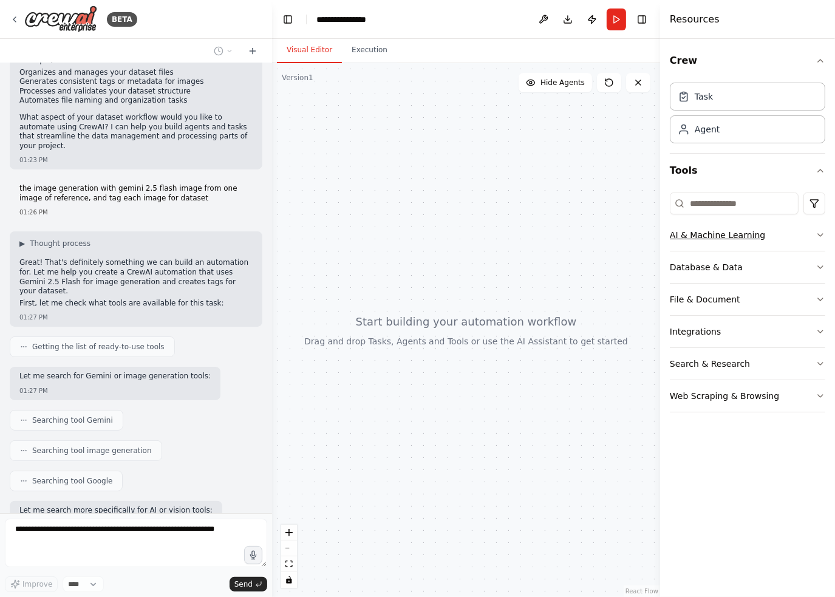
click at [819, 244] on button "AI & Machine Learning" at bounding box center [747, 235] width 155 height 32
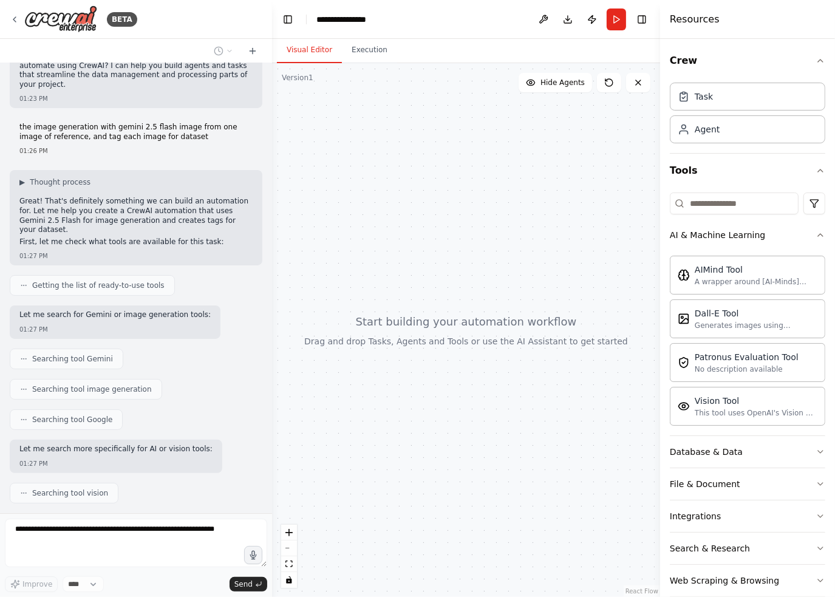
scroll to position [266, 0]
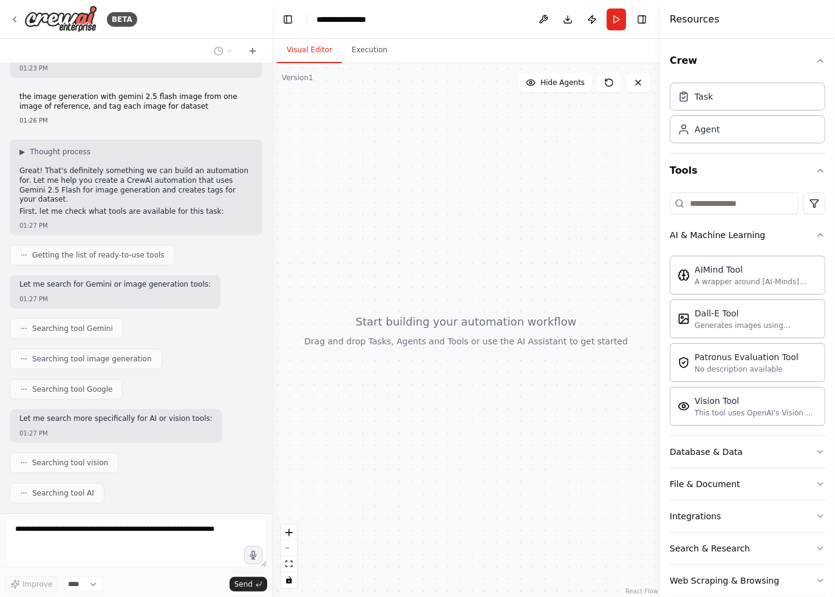
click at [819, 240] on div "Crew Task Agent Tools AI & Machine Learning AIMind Tool A wrapper around [AI-Mi…" at bounding box center [747, 318] width 175 height 558
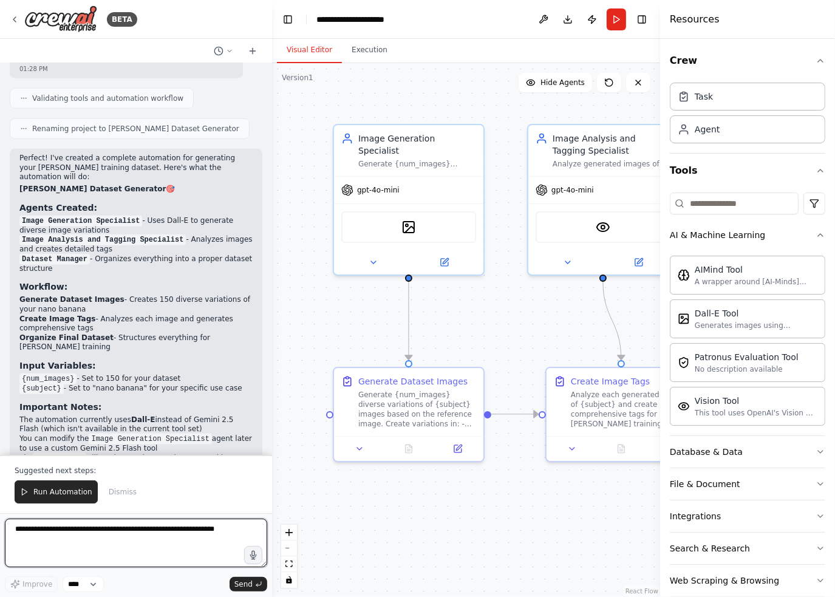
scroll to position [1244, 0]
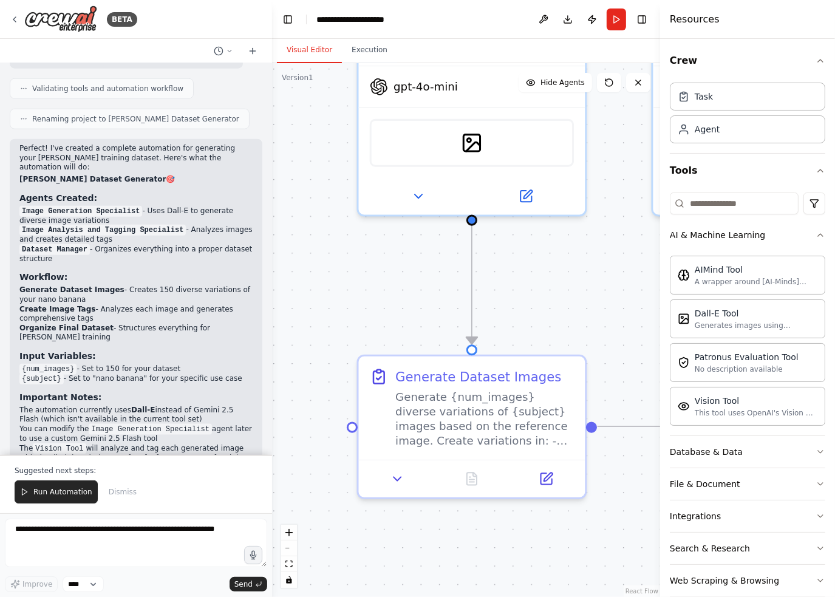
drag, startPoint x: 504, startPoint y: 350, endPoint x: 575, endPoint y: 307, distance: 83.4
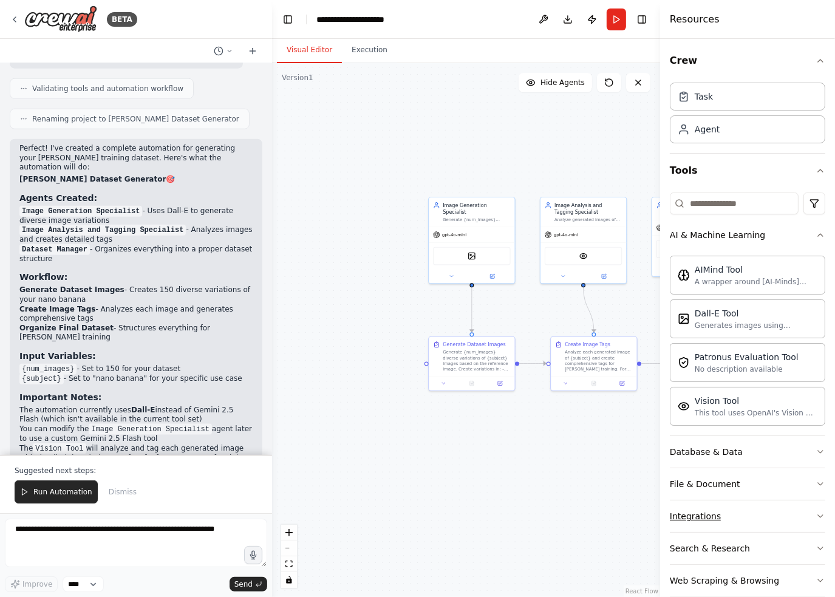
click at [718, 516] on button "Integrations" at bounding box center [747, 516] width 155 height 32
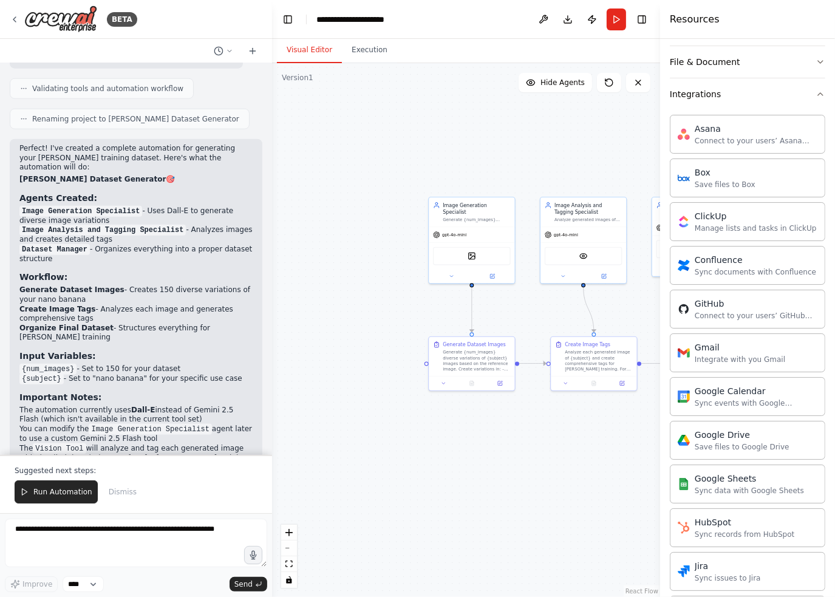
scroll to position [425, 0]
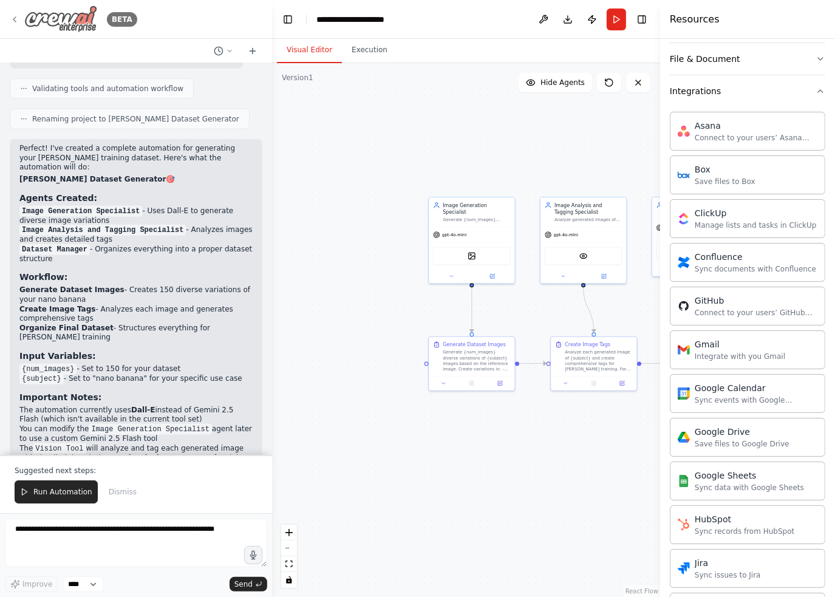
click at [18, 9] on div "BETA" at bounding box center [74, 18] width 128 height 27
